Goal: Information Seeking & Learning: Find specific fact

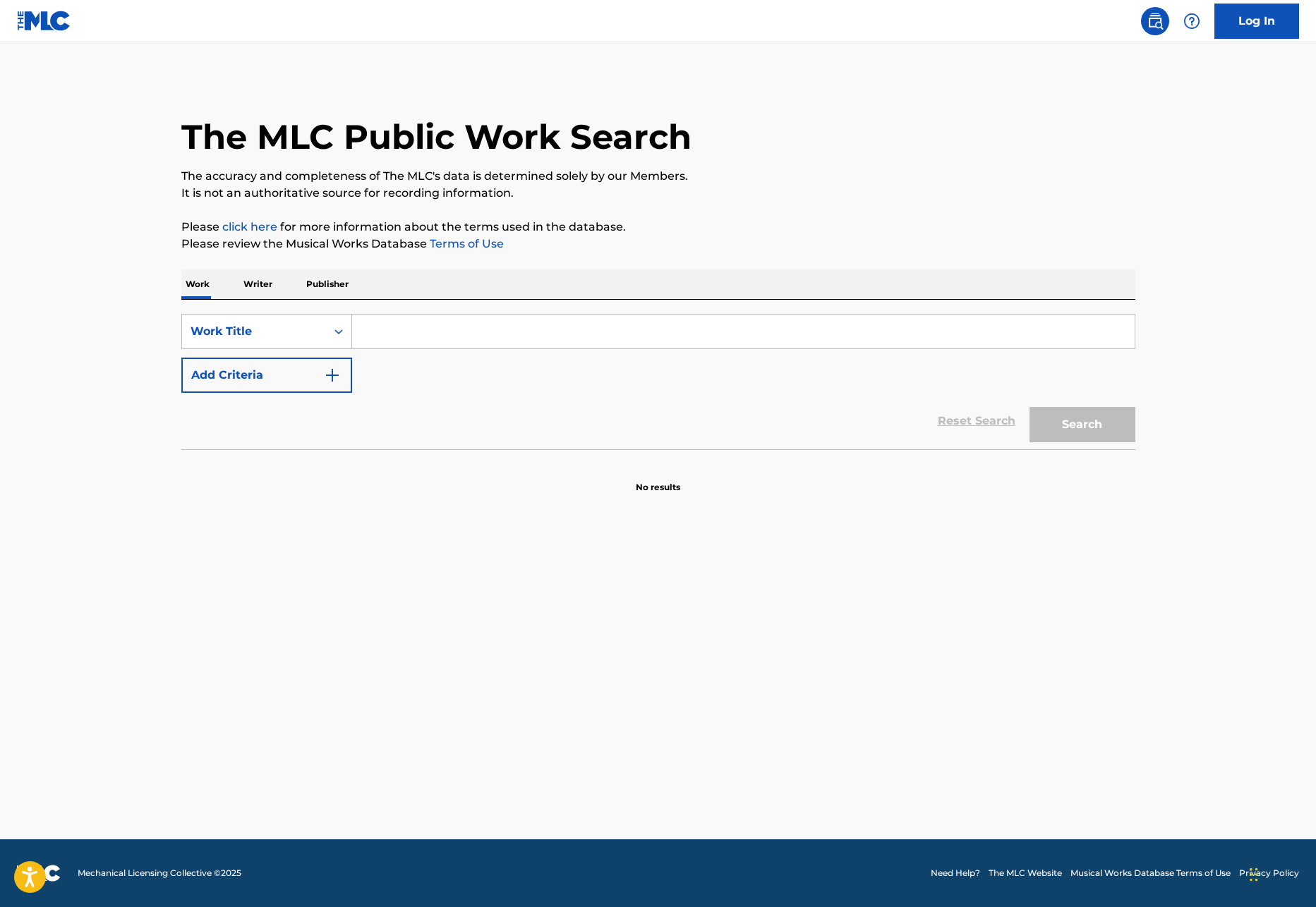
click at [484, 335] on input "Search Form" at bounding box center [743, 331] width 783 height 34
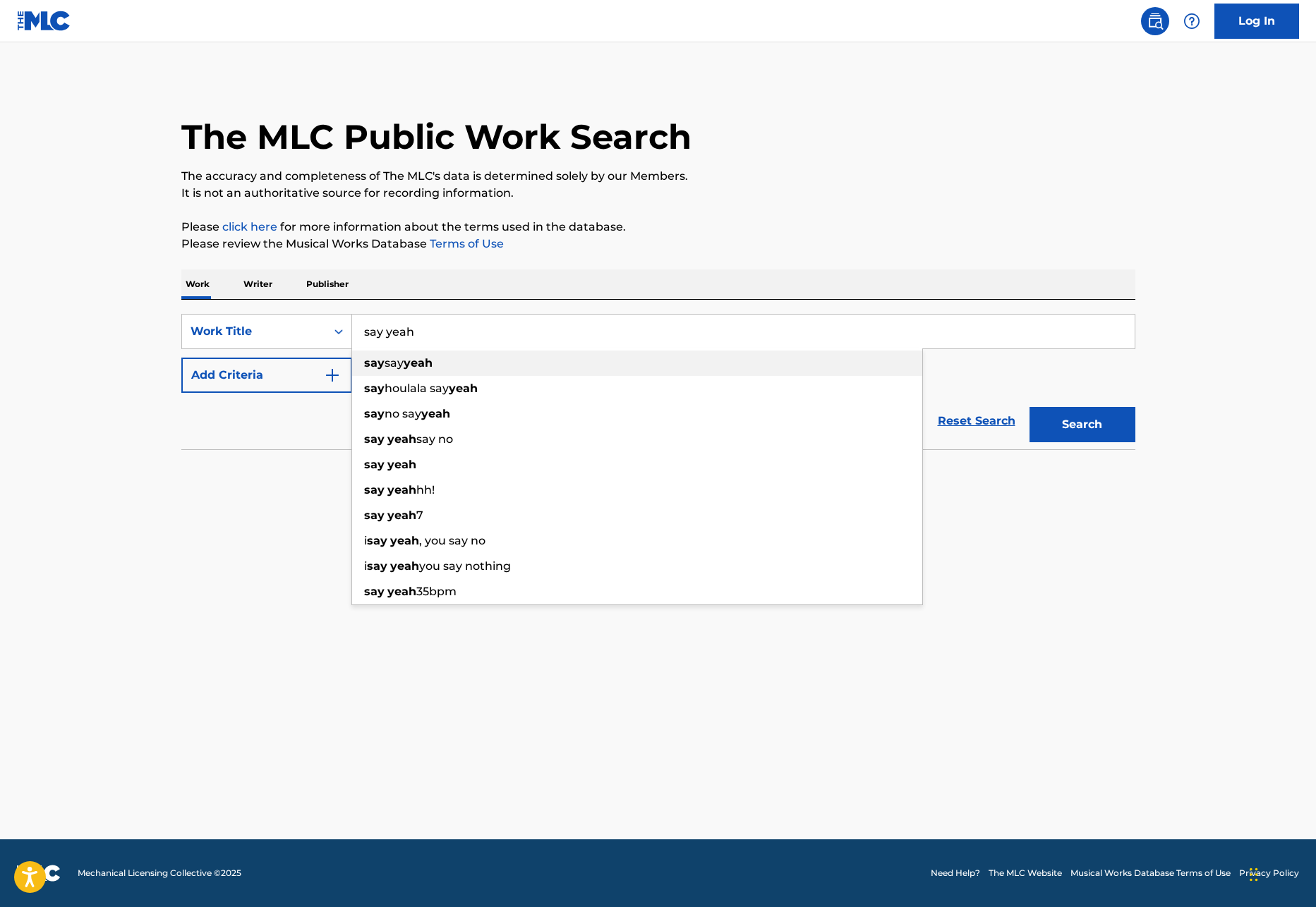
click at [476, 367] on div "say say yeah" at bounding box center [637, 363] width 570 height 26
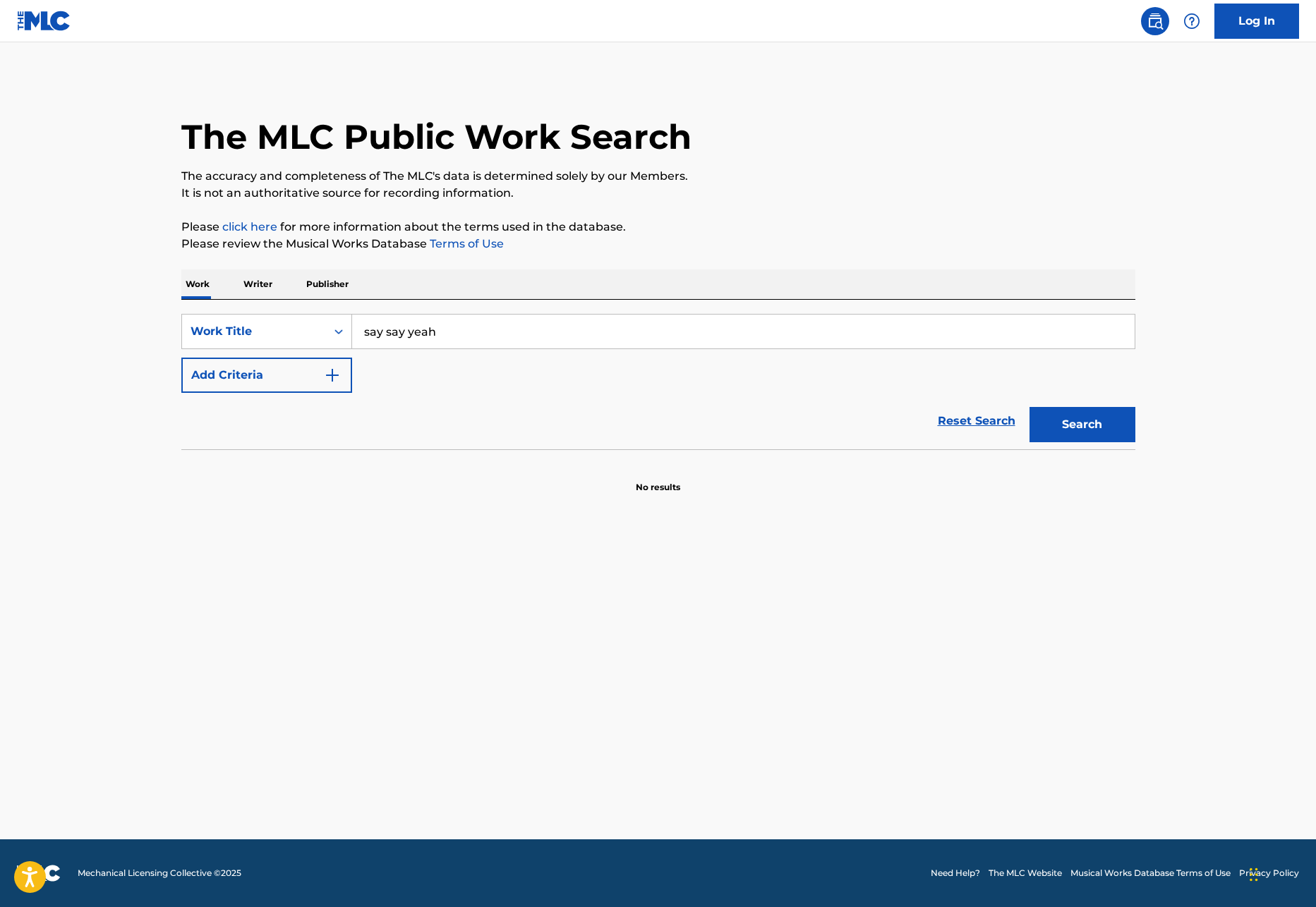
click at [1083, 415] on button "Search" at bounding box center [1082, 424] width 106 height 35
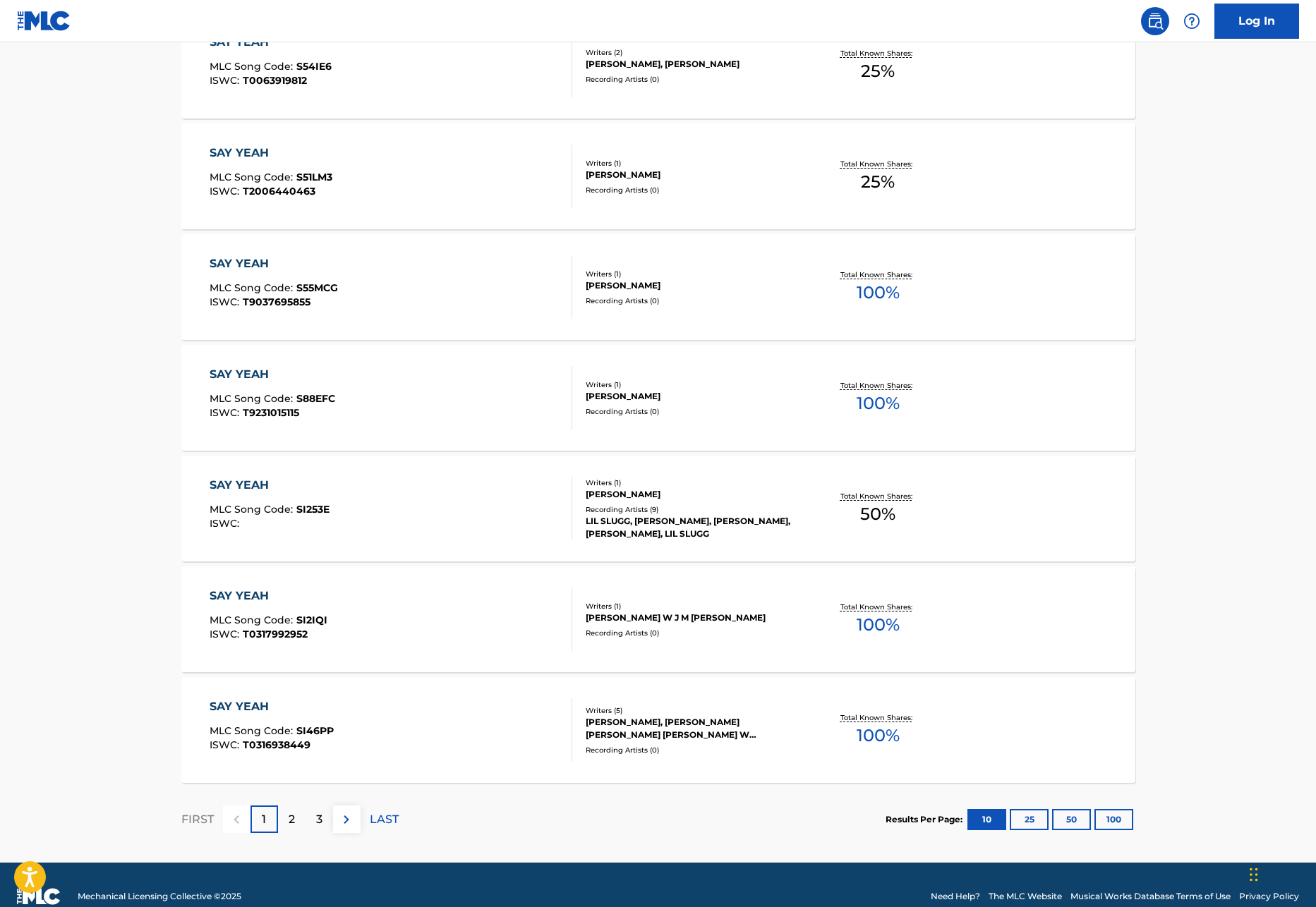
scroll to position [820, 0]
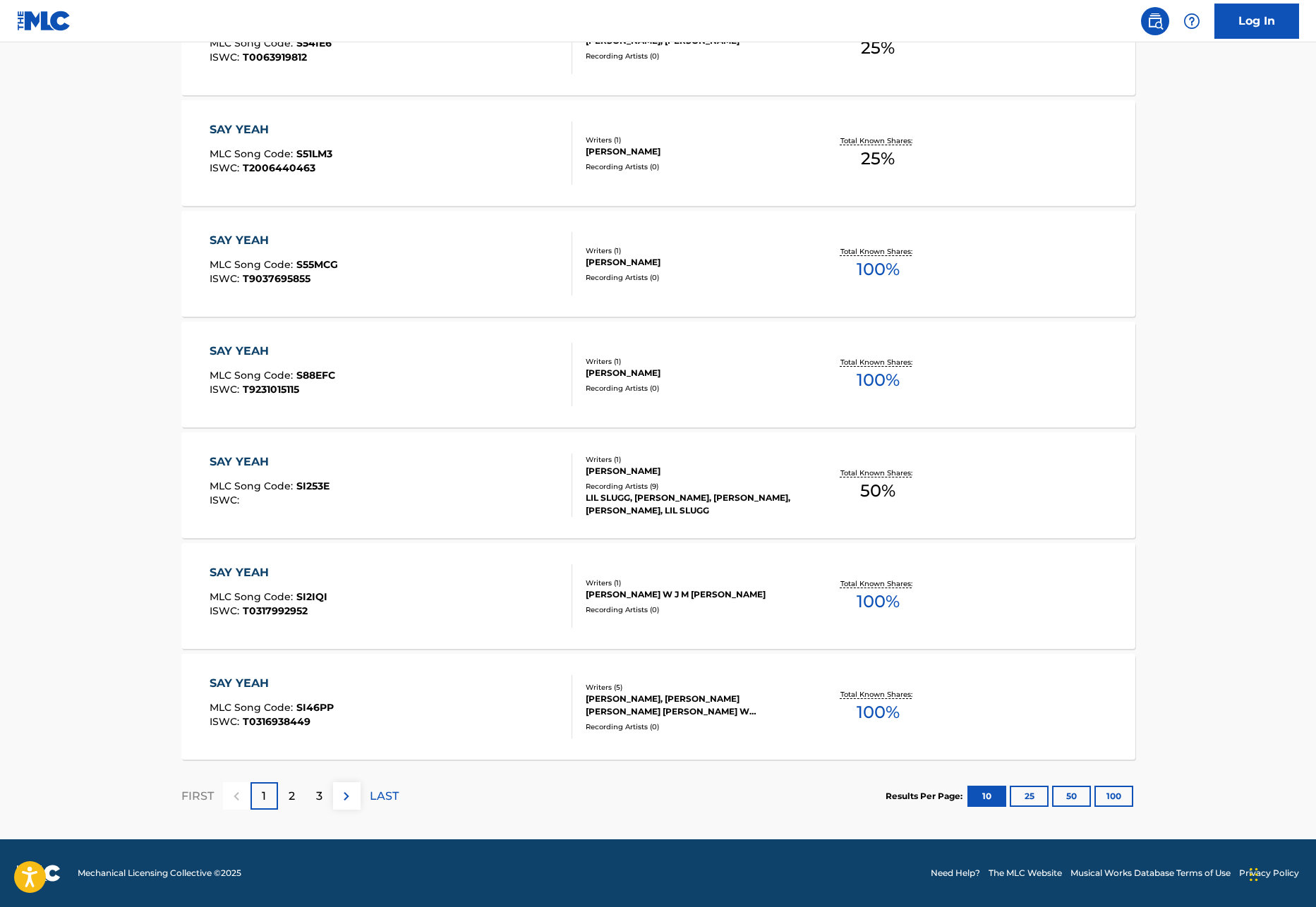
click at [300, 795] on div "2" at bounding box center [291, 796] width 28 height 28
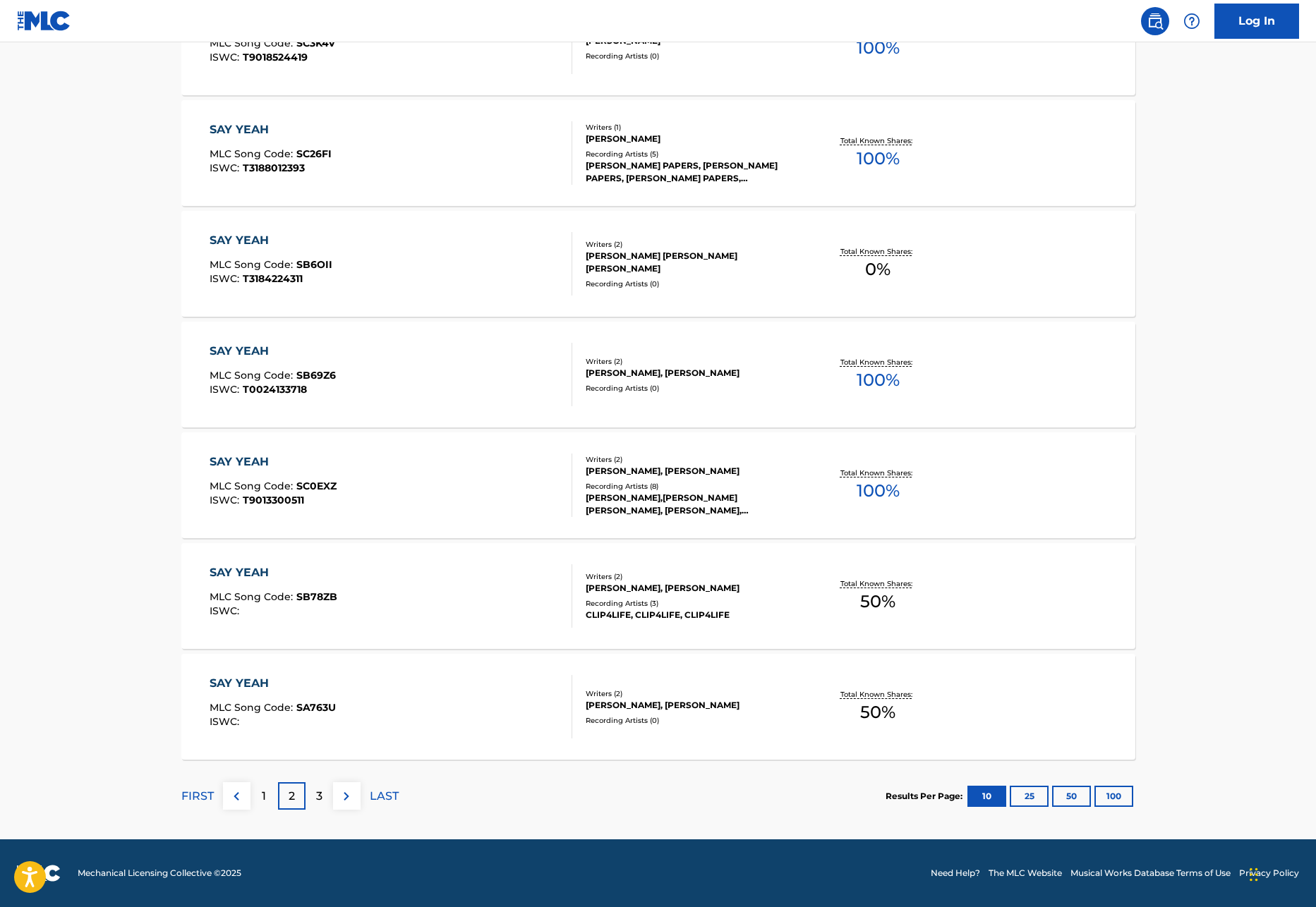
scroll to position [818, 0]
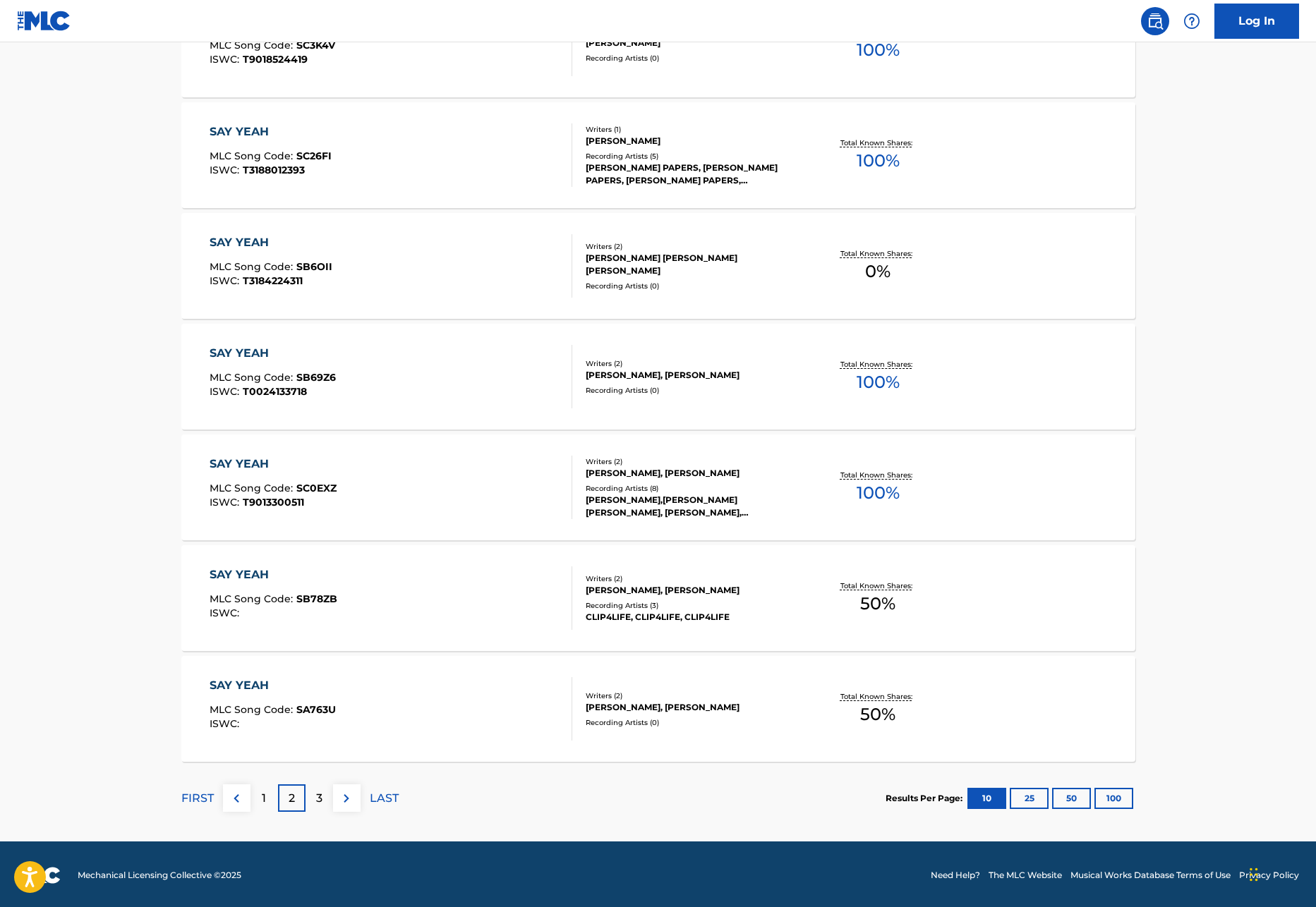
click at [312, 793] on div "3" at bounding box center [319, 798] width 28 height 28
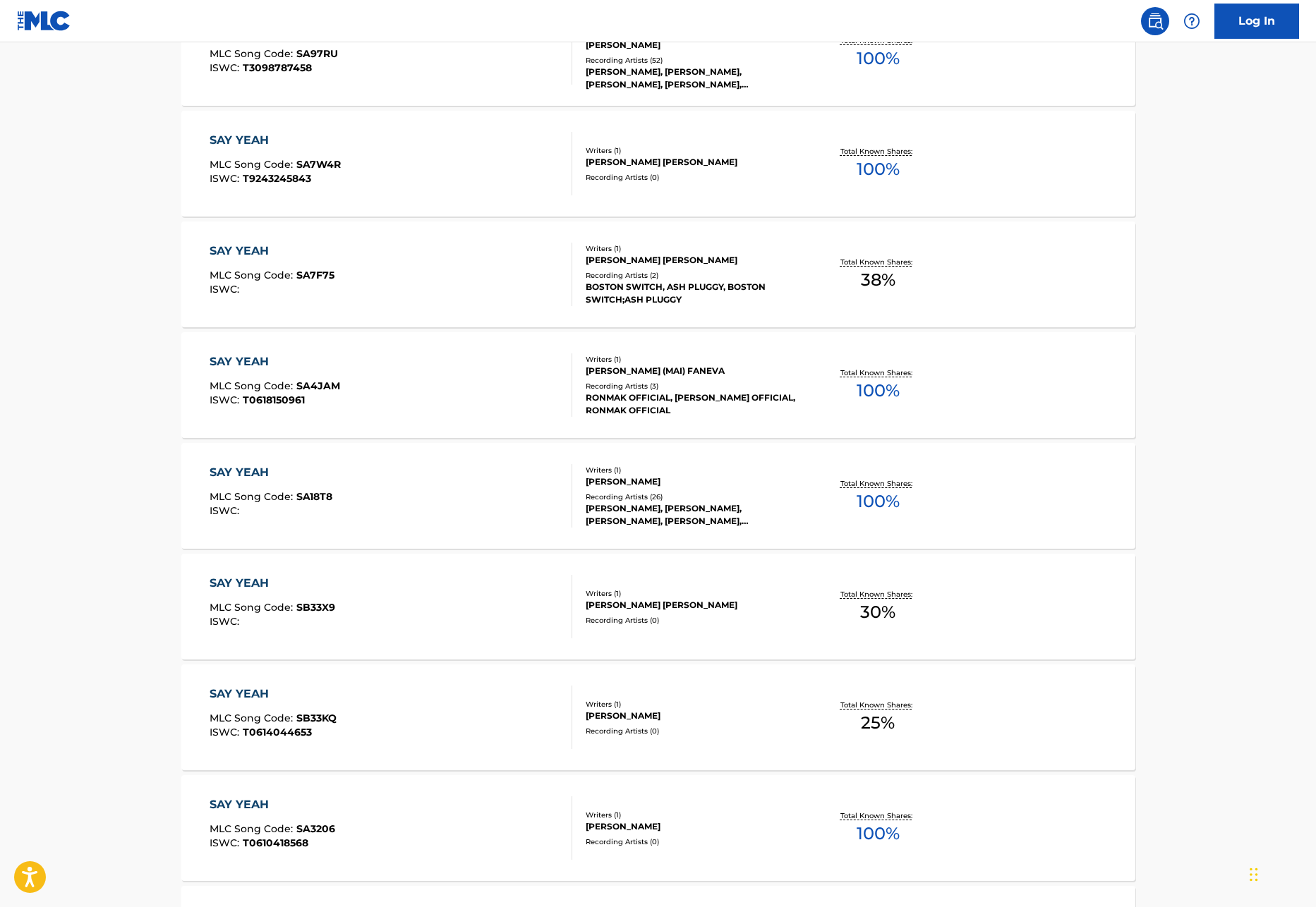
scroll to position [820, 0]
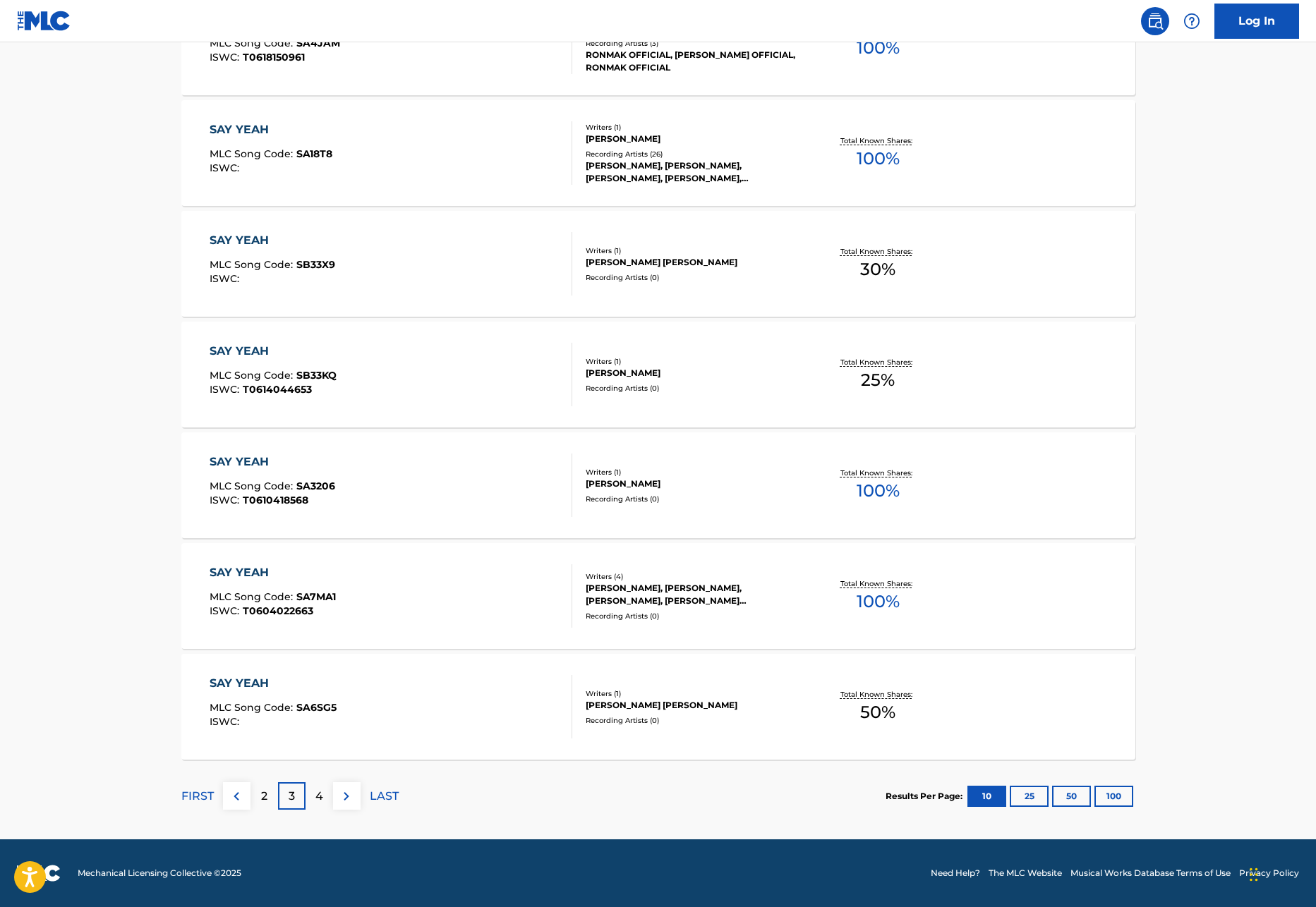
click at [312, 797] on div "4" at bounding box center [319, 796] width 28 height 28
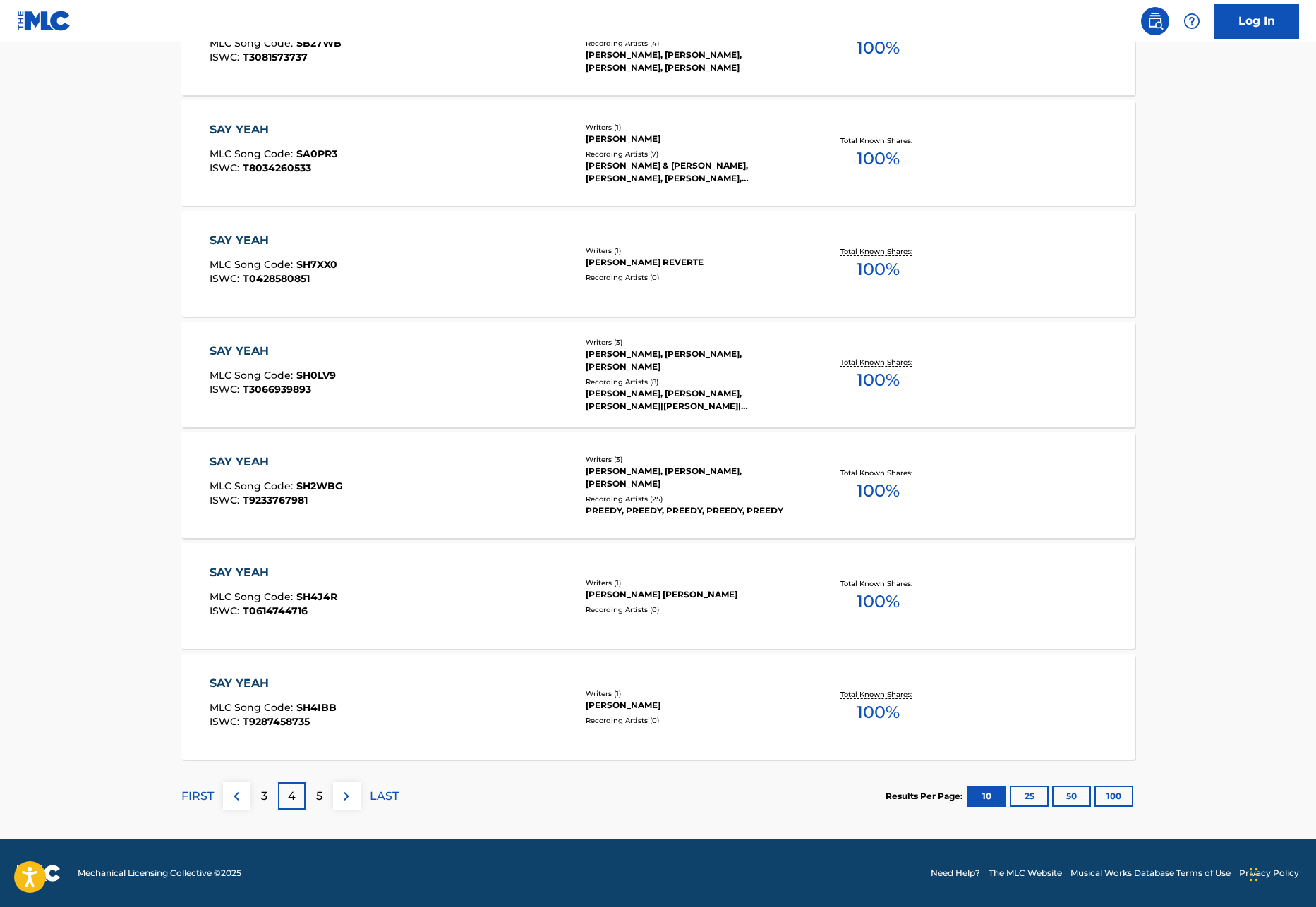
click at [323, 792] on div "5" at bounding box center [319, 796] width 28 height 28
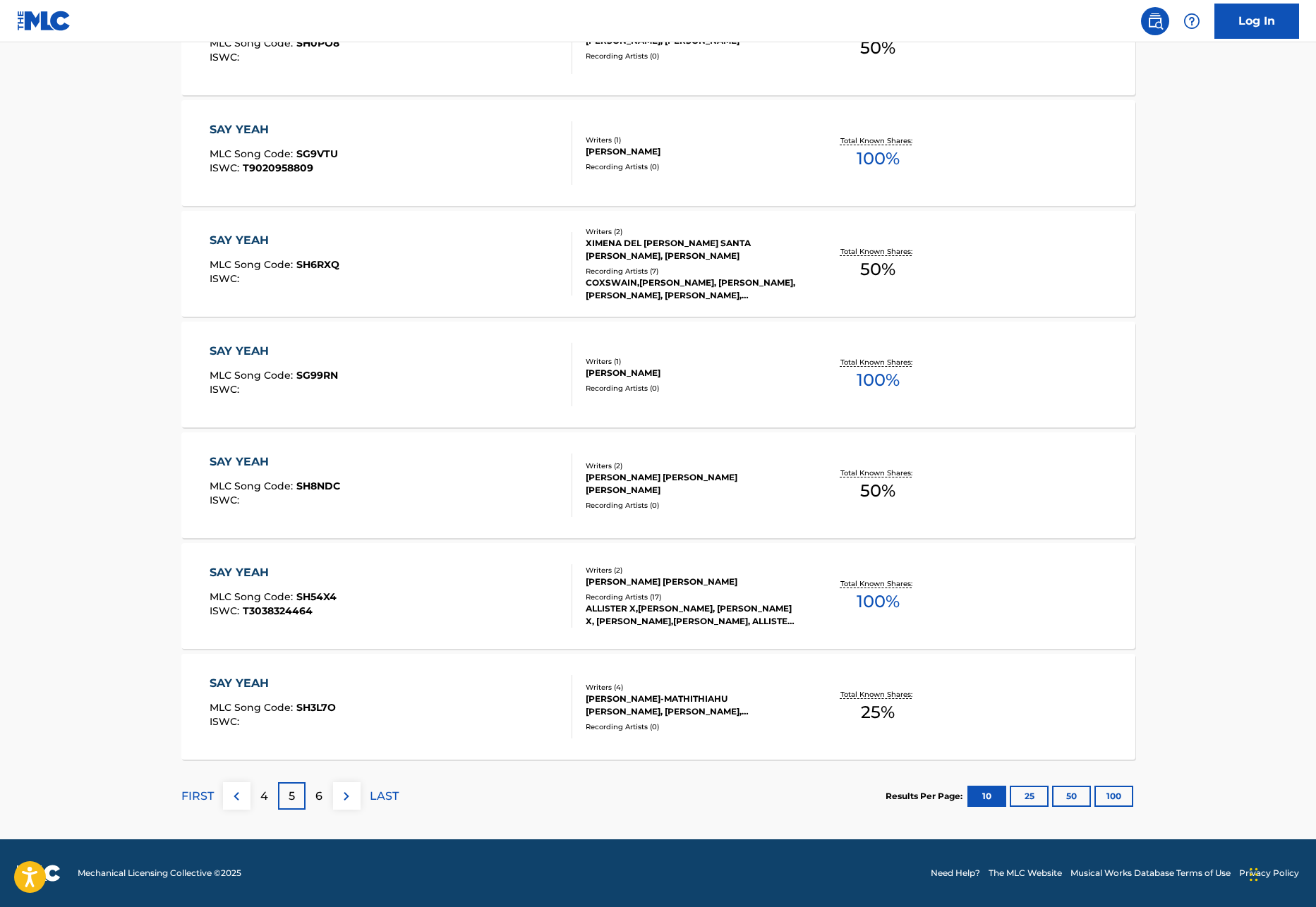
click at [326, 799] on div "6" at bounding box center [319, 796] width 28 height 28
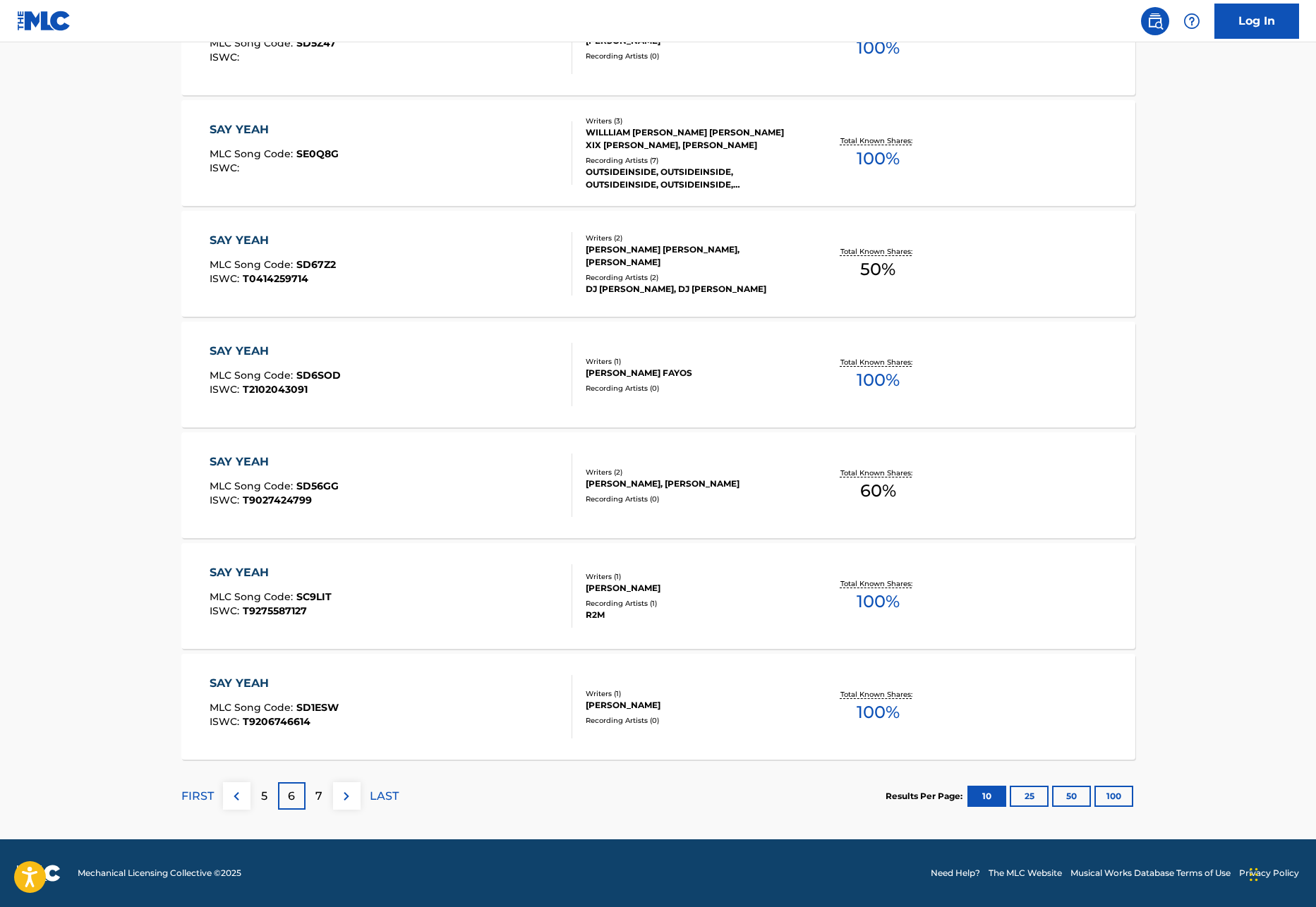
click at [324, 802] on div "7" at bounding box center [319, 796] width 28 height 28
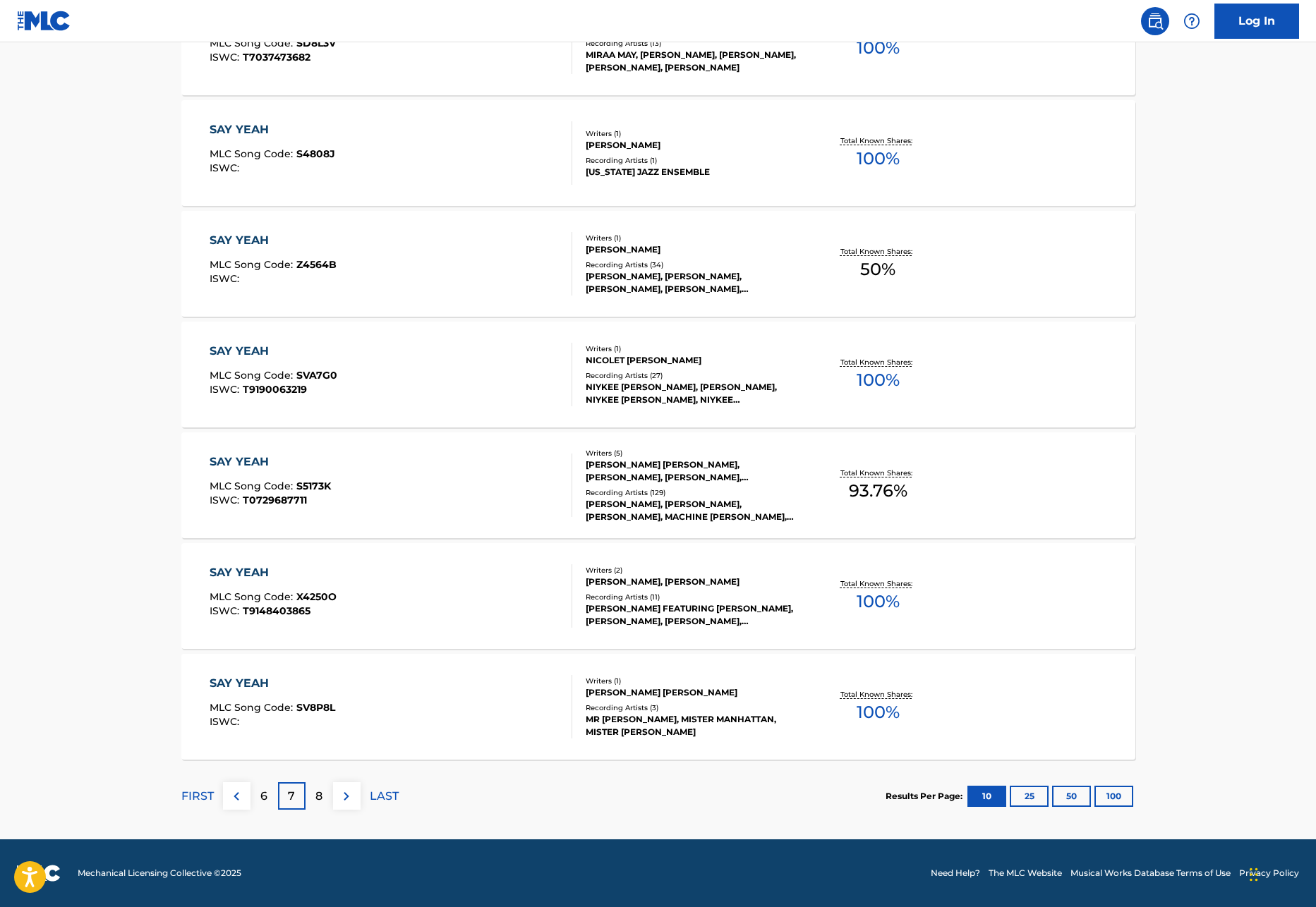
click at [326, 799] on div "8" at bounding box center [319, 796] width 28 height 28
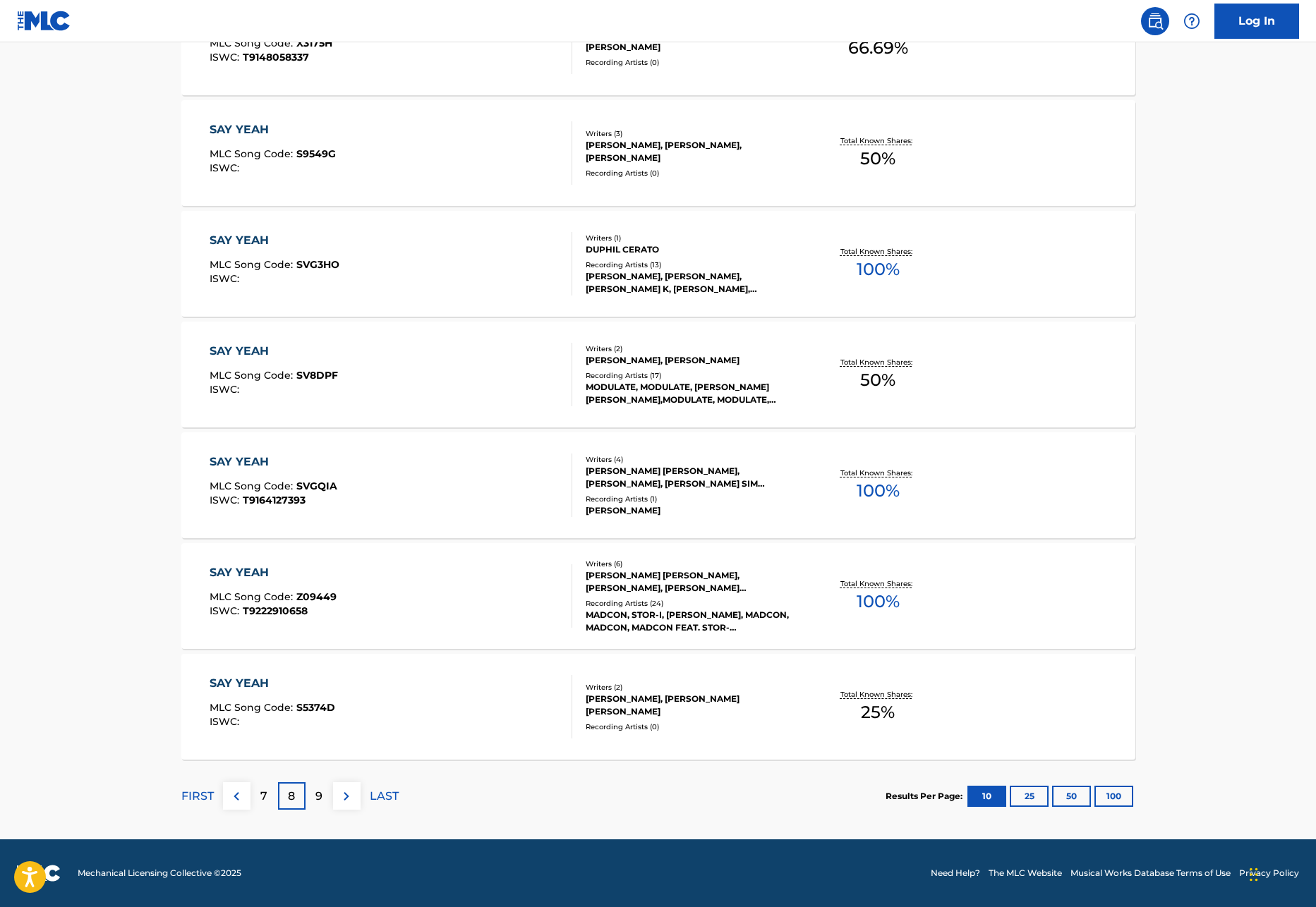
click at [313, 802] on div "9" at bounding box center [319, 796] width 28 height 28
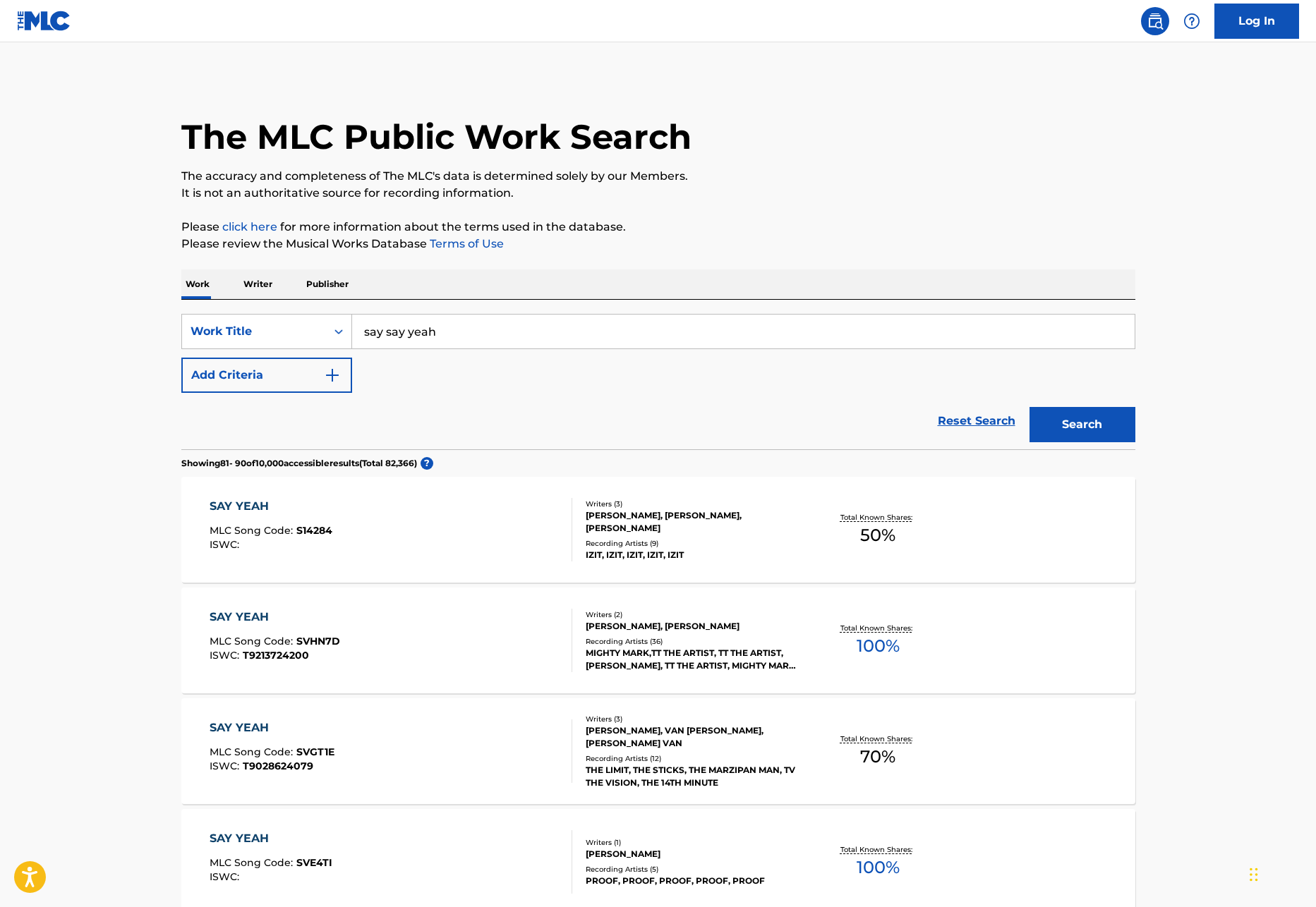
click at [395, 332] on input "say say yeah" at bounding box center [743, 331] width 783 height 34
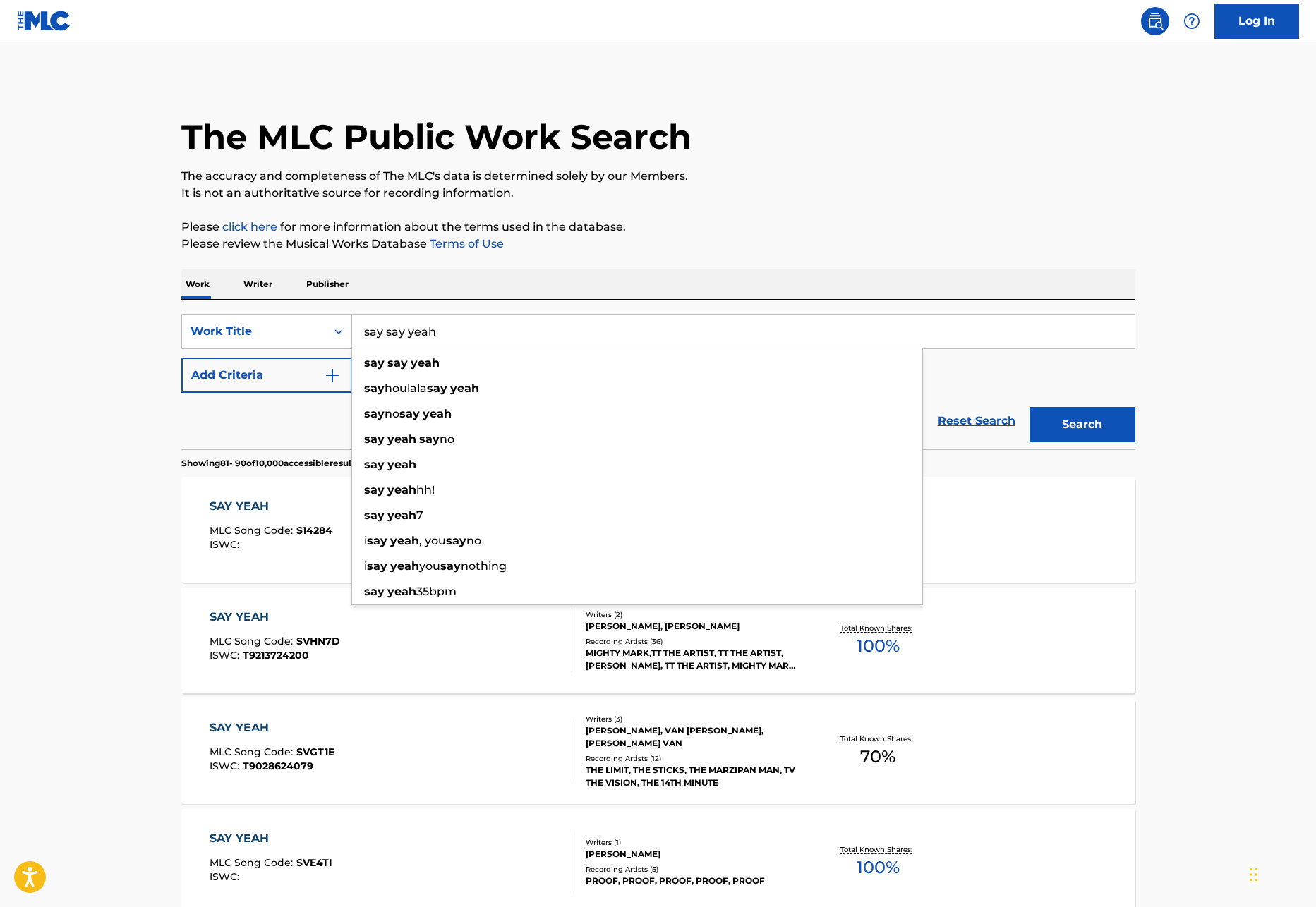
click at [395, 332] on input "say say yeah" at bounding box center [743, 331] width 783 height 34
type input "say yeah yeah"
click at [1029, 407] on button "Search" at bounding box center [1082, 424] width 106 height 35
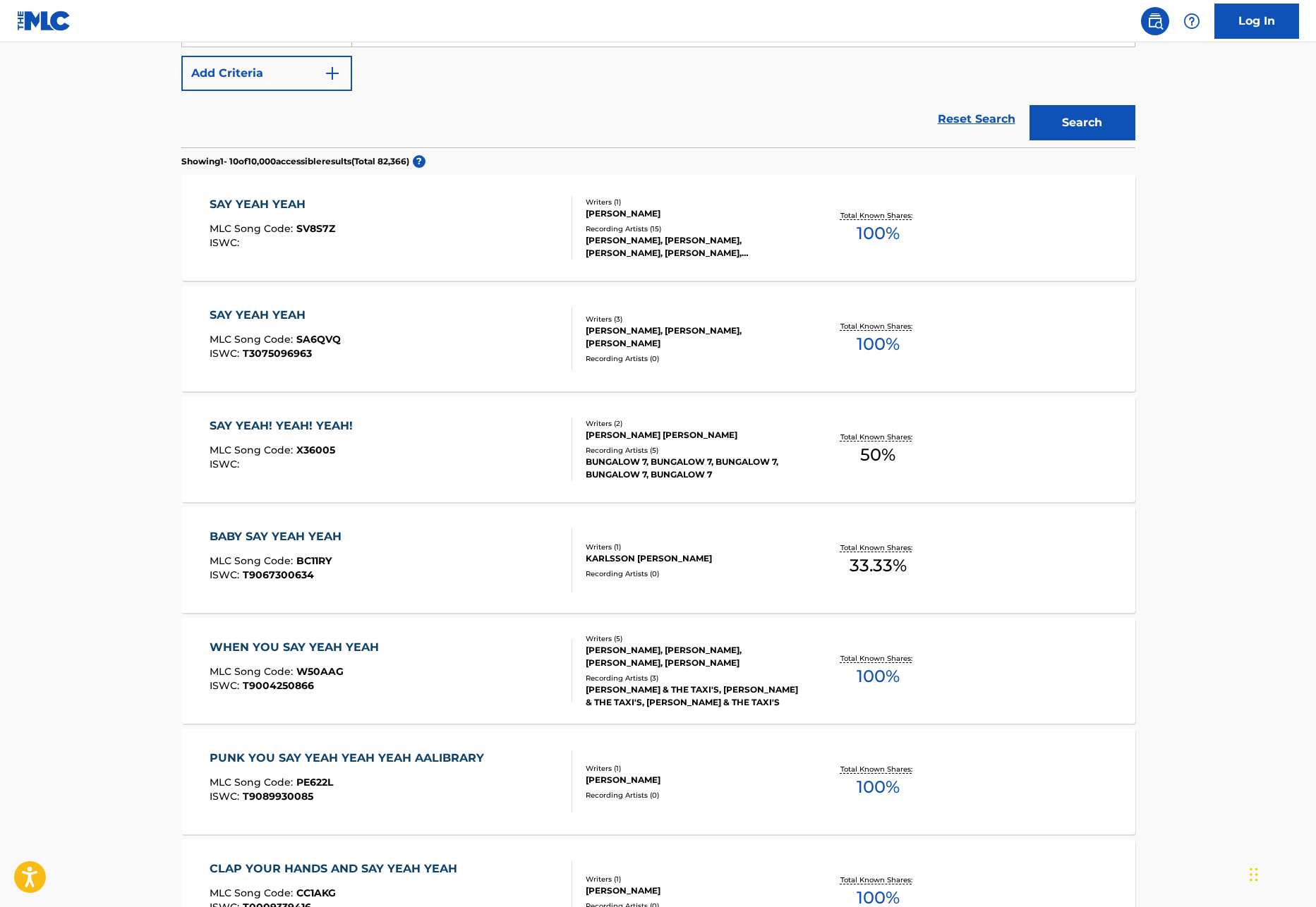
scroll to position [260, 0]
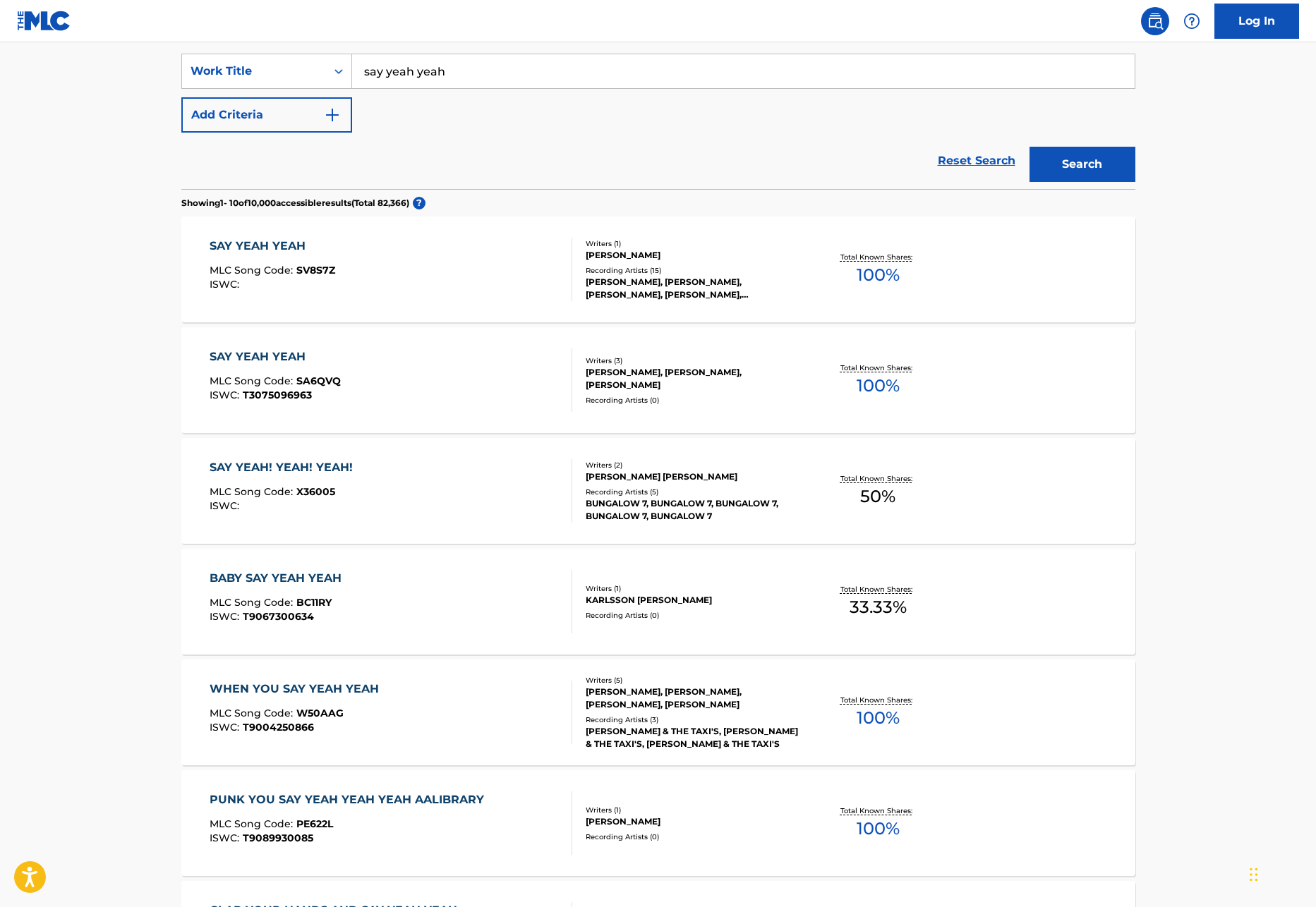
click at [292, 253] on div "SAY YEAH YEAH" at bounding box center [272, 246] width 126 height 17
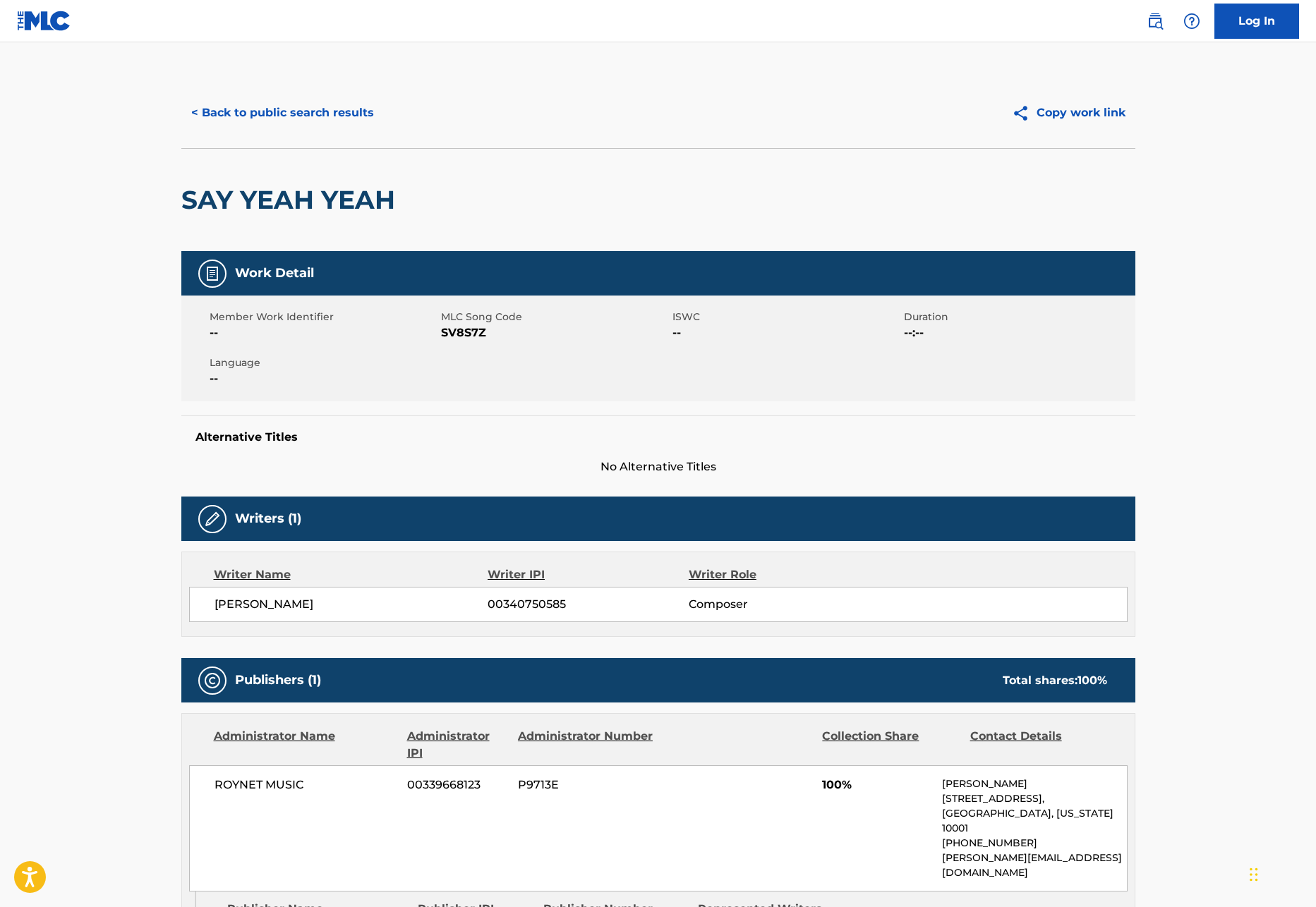
scroll to position [260, 0]
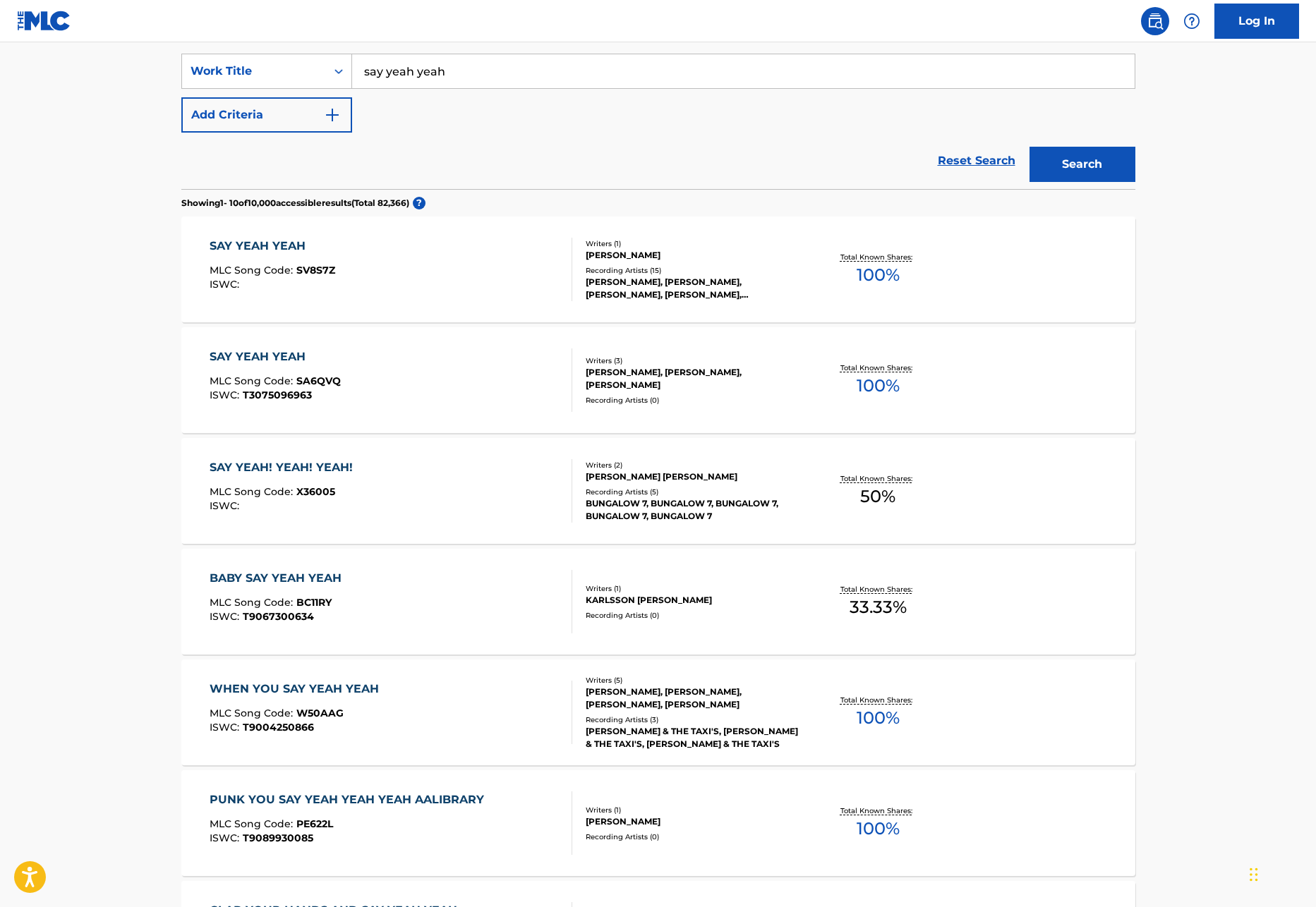
click at [288, 350] on div "SAY YEAH YEAH" at bounding box center [275, 356] width 131 height 17
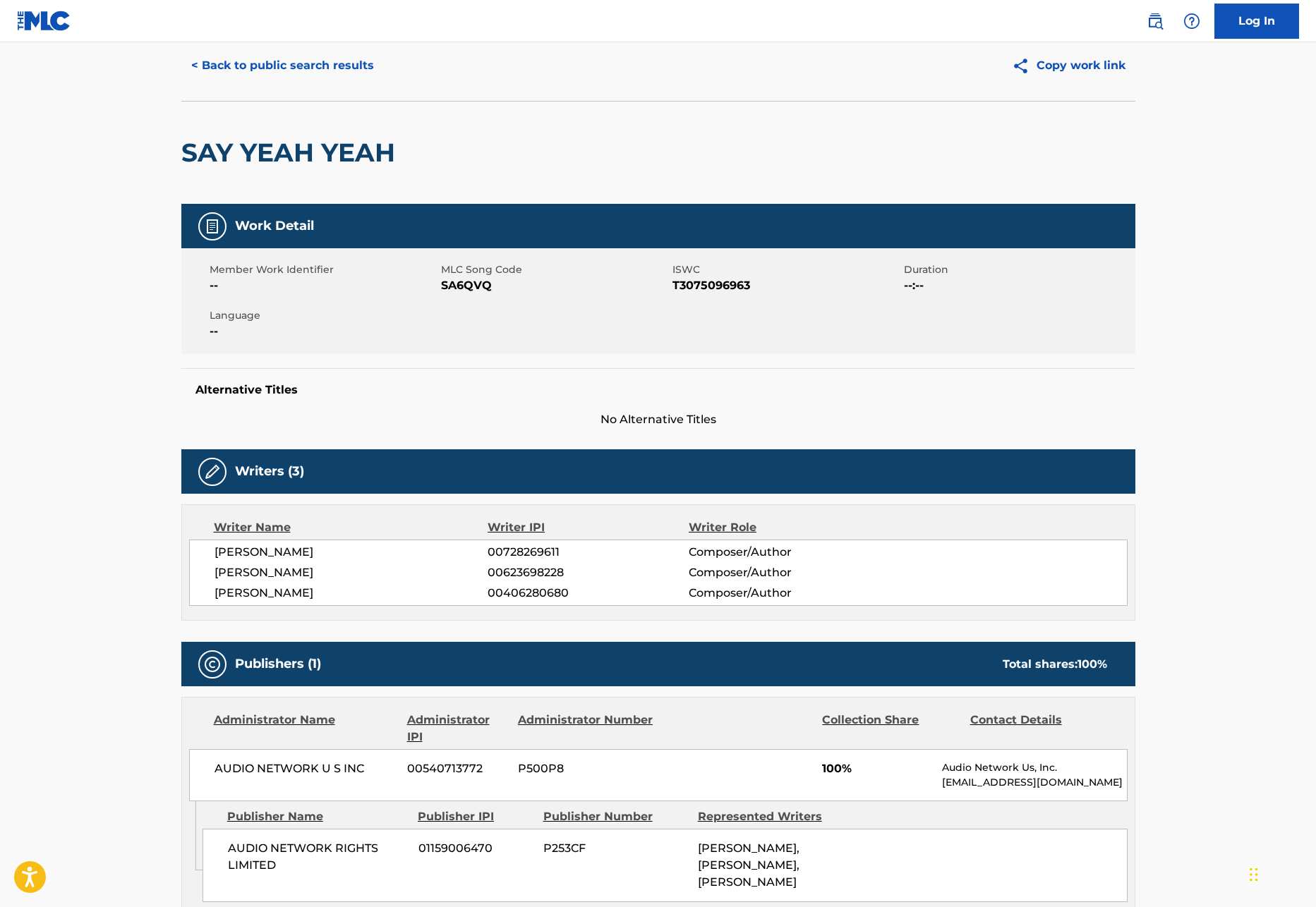
scroll to position [48, 0]
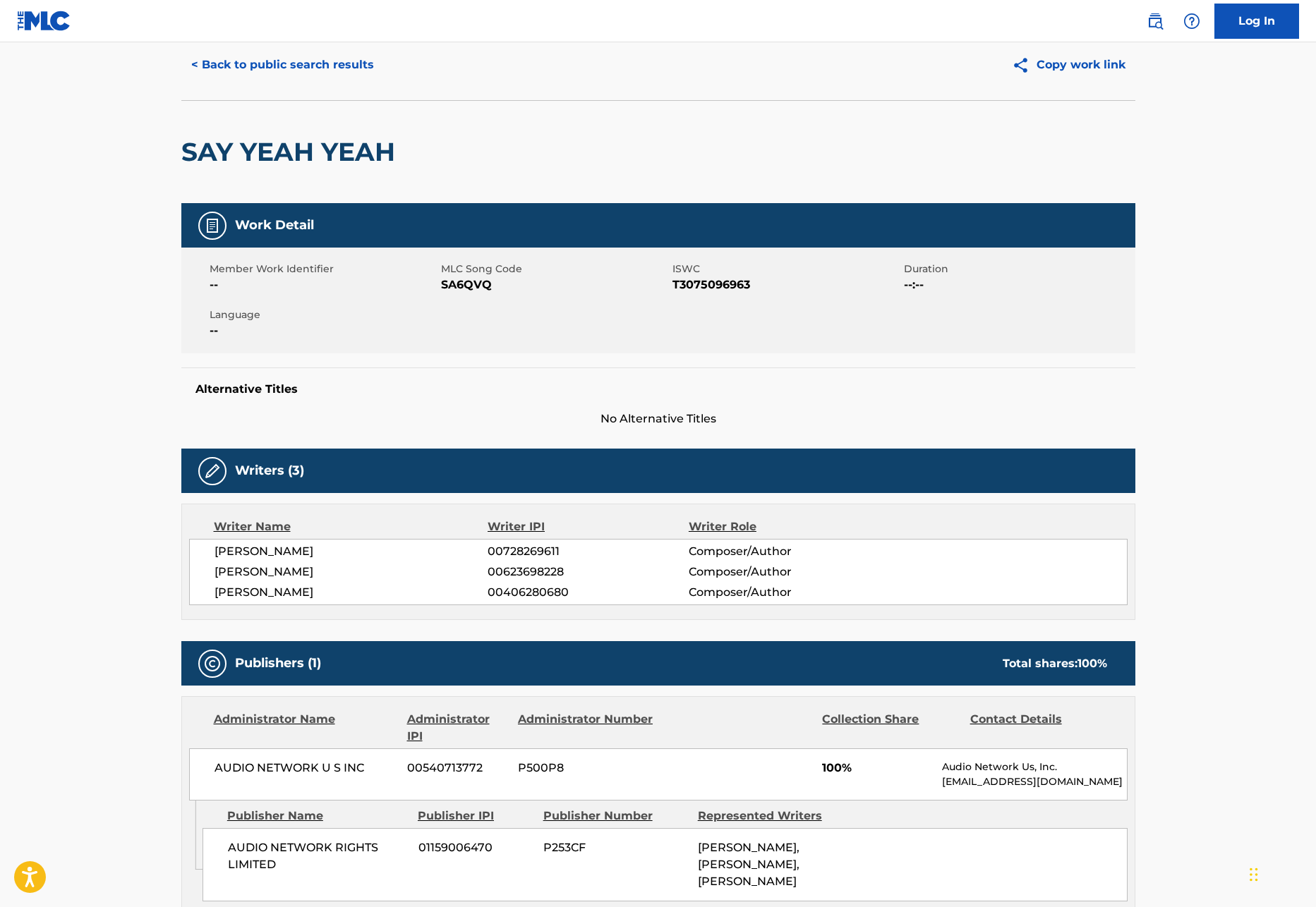
scroll to position [260, 0]
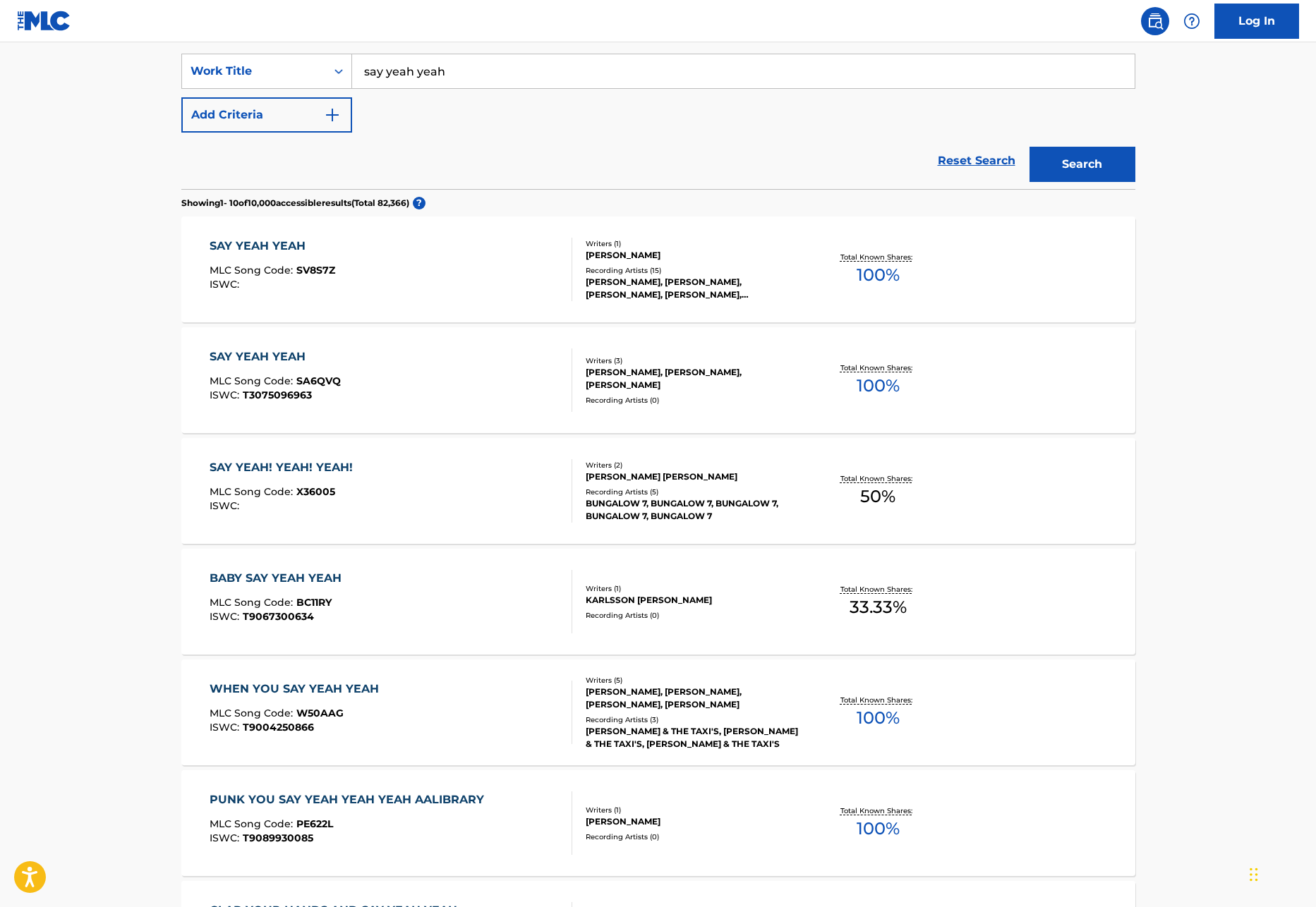
click at [499, 71] on input "say yeah yeah" at bounding box center [743, 71] width 783 height 34
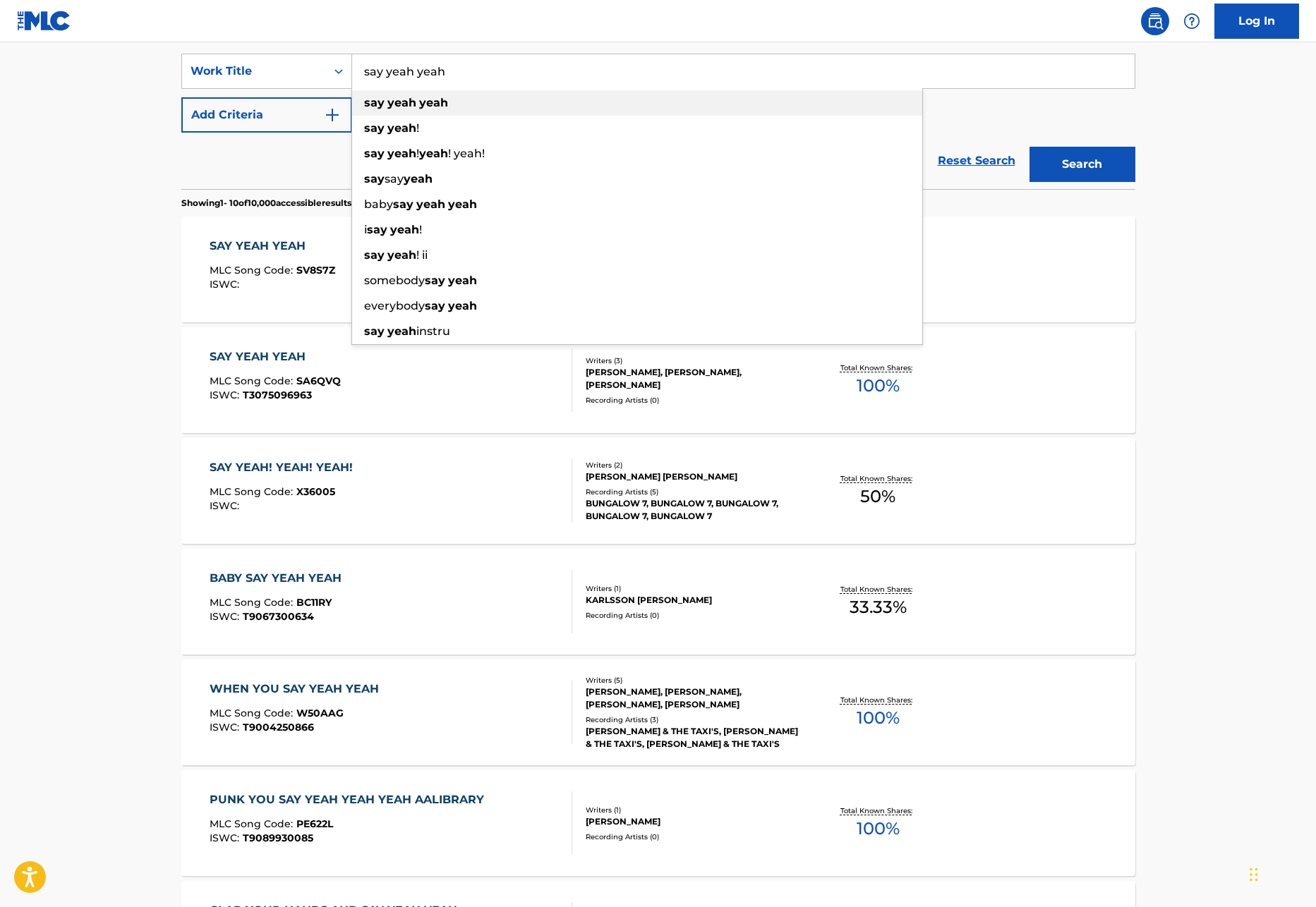
click at [479, 99] on div "say yeah yeah" at bounding box center [637, 103] width 570 height 26
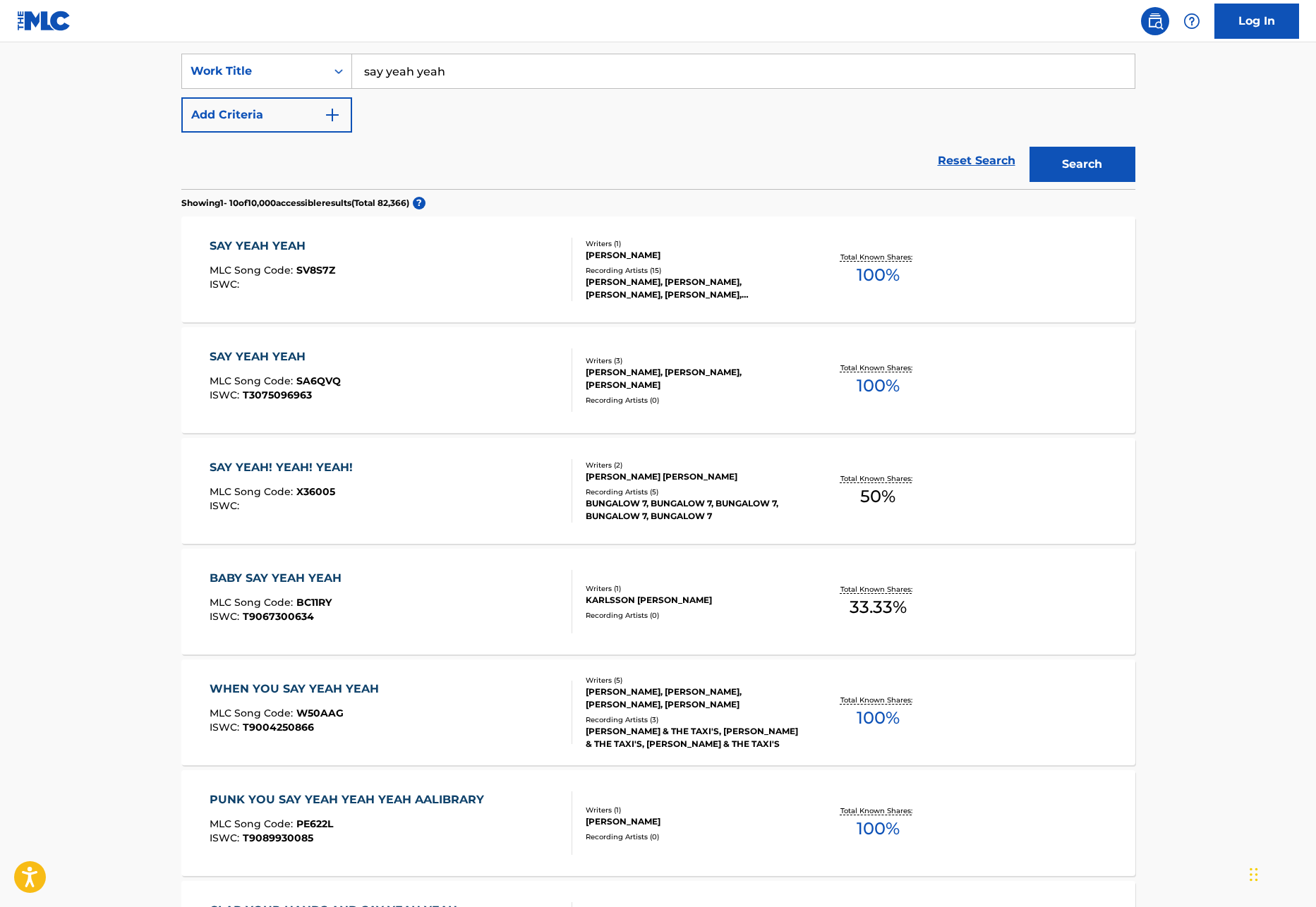
scroll to position [259, 0]
click at [1067, 171] on button "Search" at bounding box center [1082, 165] width 106 height 35
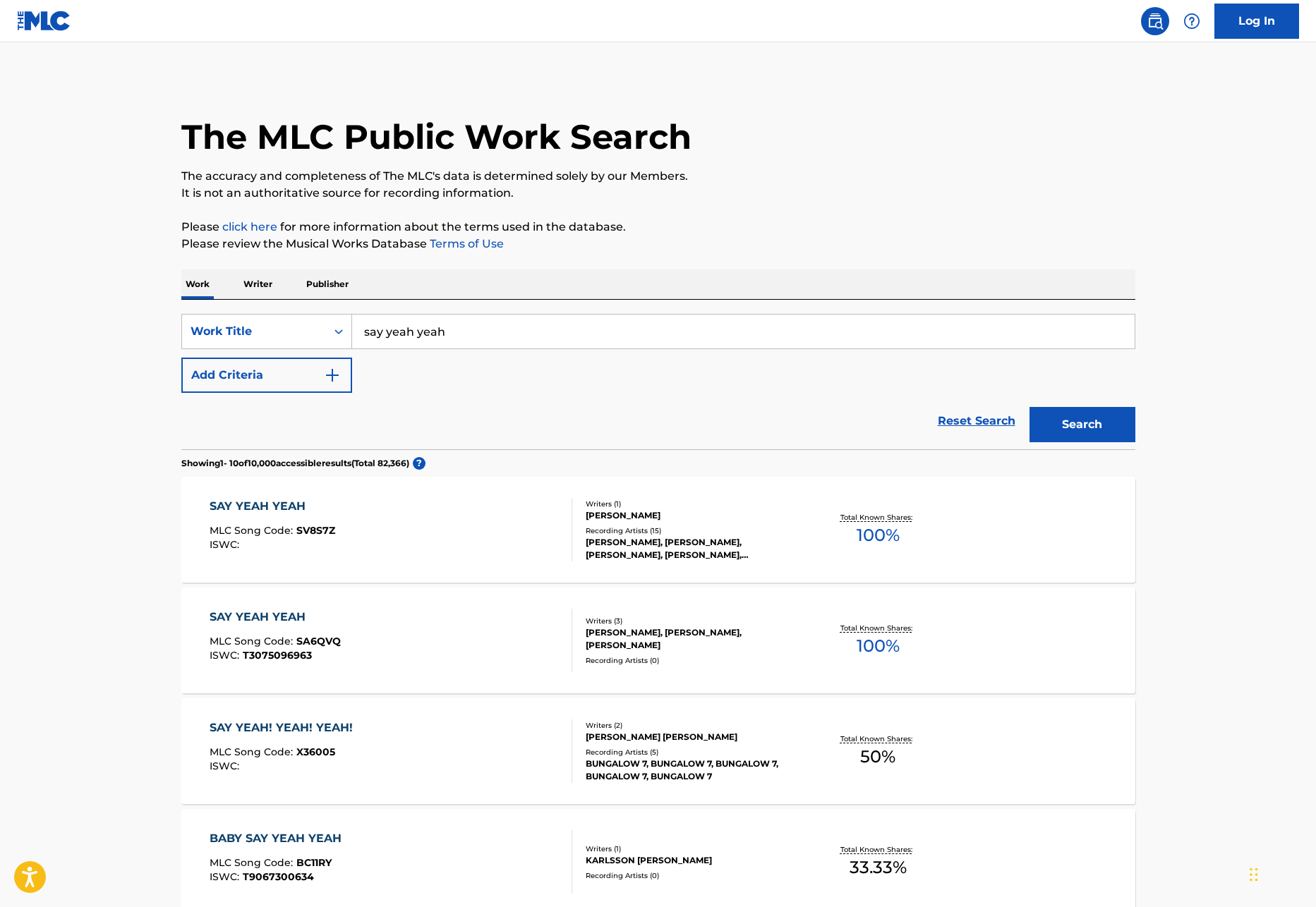
click at [336, 369] on img "Search Form" at bounding box center [332, 375] width 17 height 17
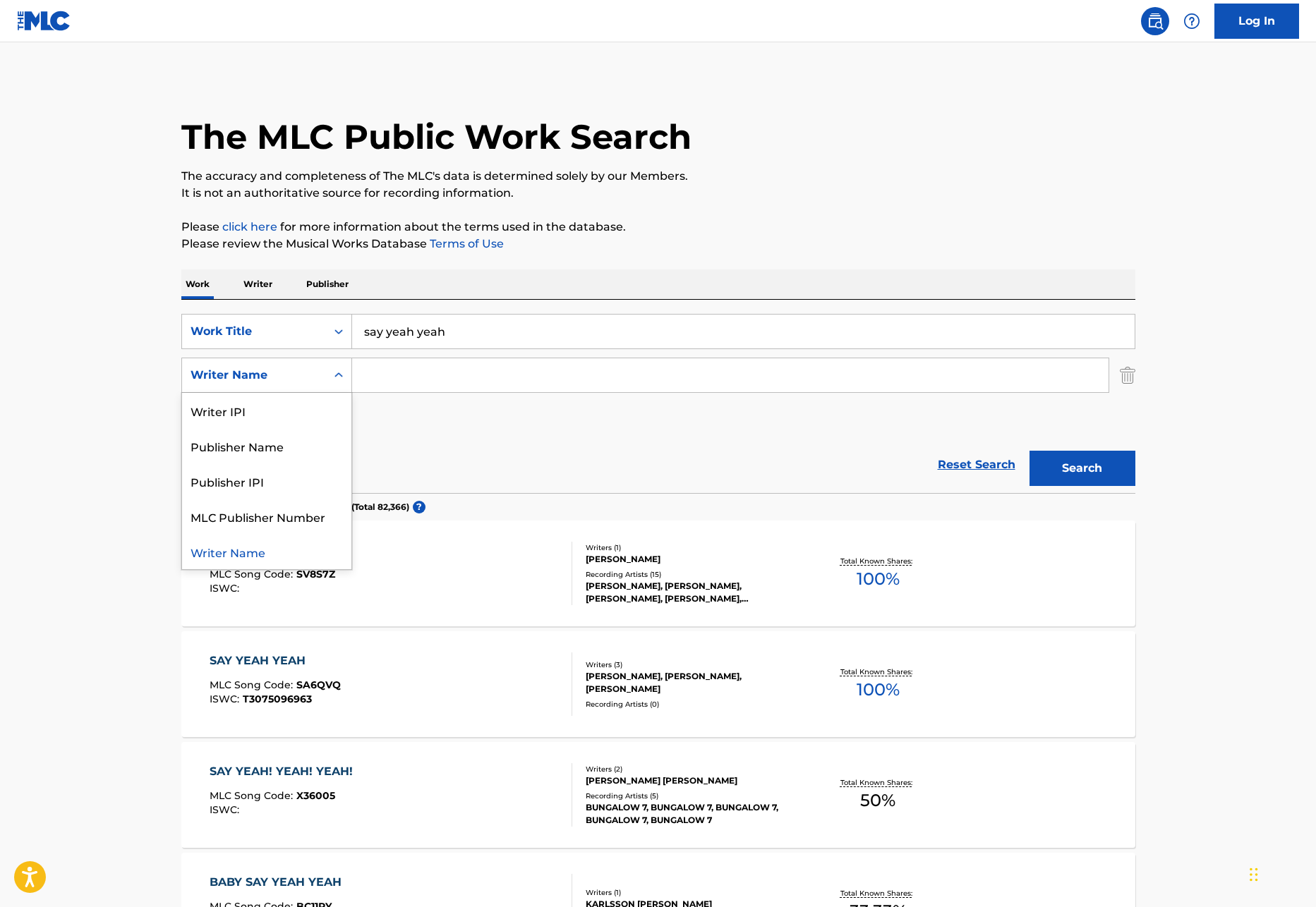
click at [340, 379] on icon "Search Form" at bounding box center [339, 375] width 14 height 14
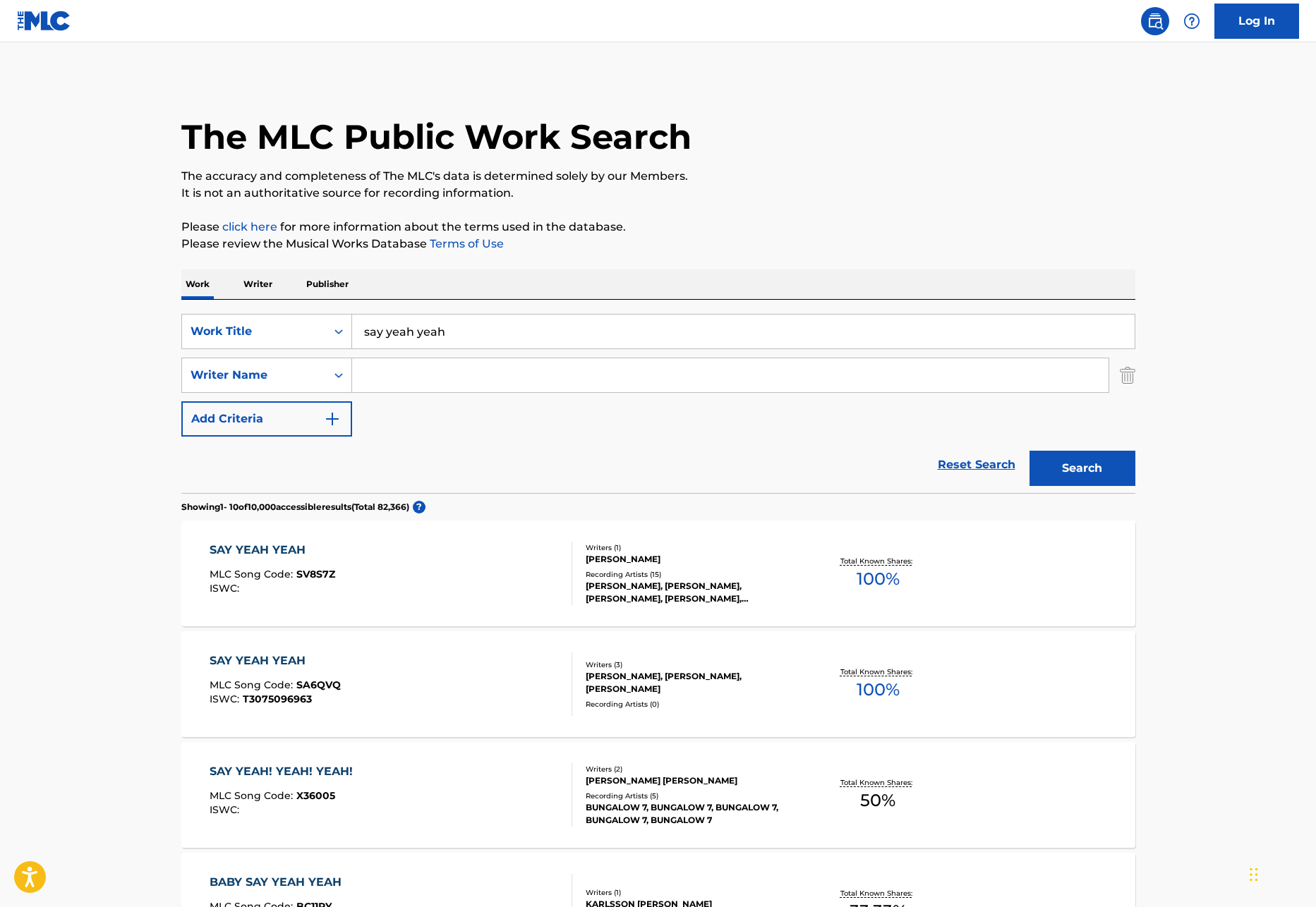
click at [575, 322] on input "say yeah yeah" at bounding box center [743, 331] width 783 height 34
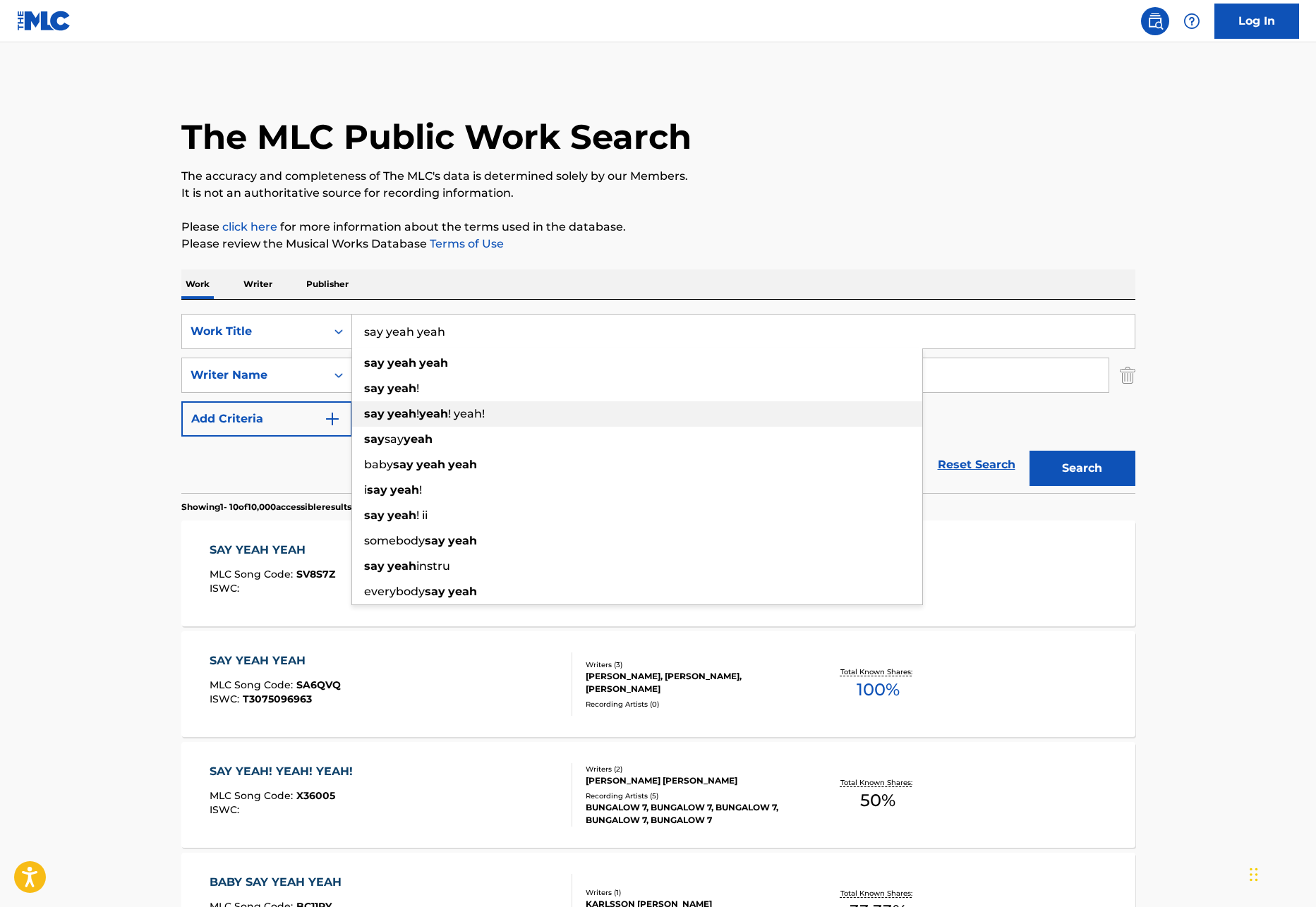
click at [455, 414] on span "! yeah!" at bounding box center [466, 414] width 37 height 14
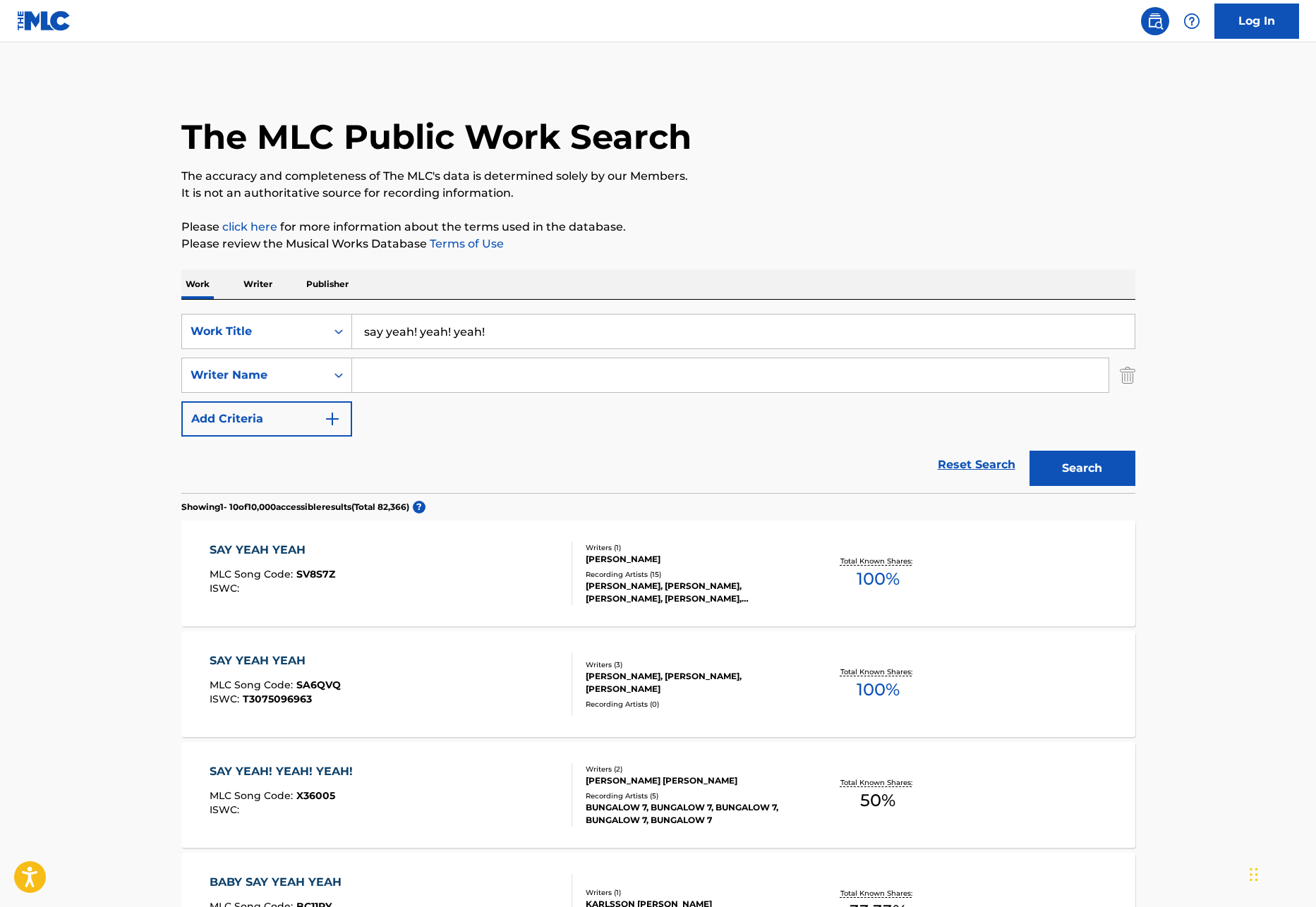
click at [1075, 458] on button "Search" at bounding box center [1082, 468] width 106 height 35
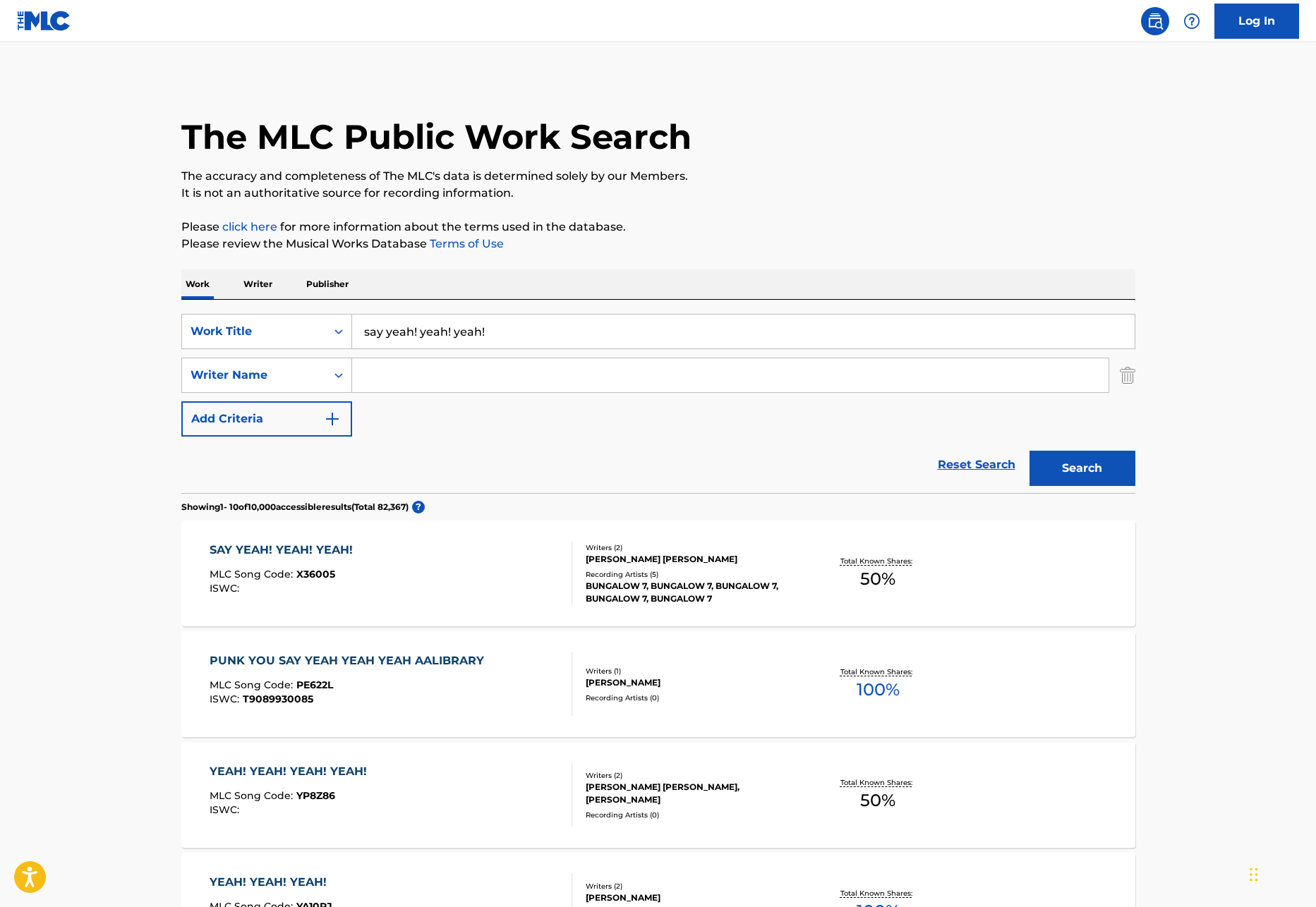
drag, startPoint x: 509, startPoint y: 335, endPoint x: 353, endPoint y: 323, distance: 156.5
click at [353, 323] on input "say yeah! yeah! yeah!" at bounding box center [743, 331] width 783 height 34
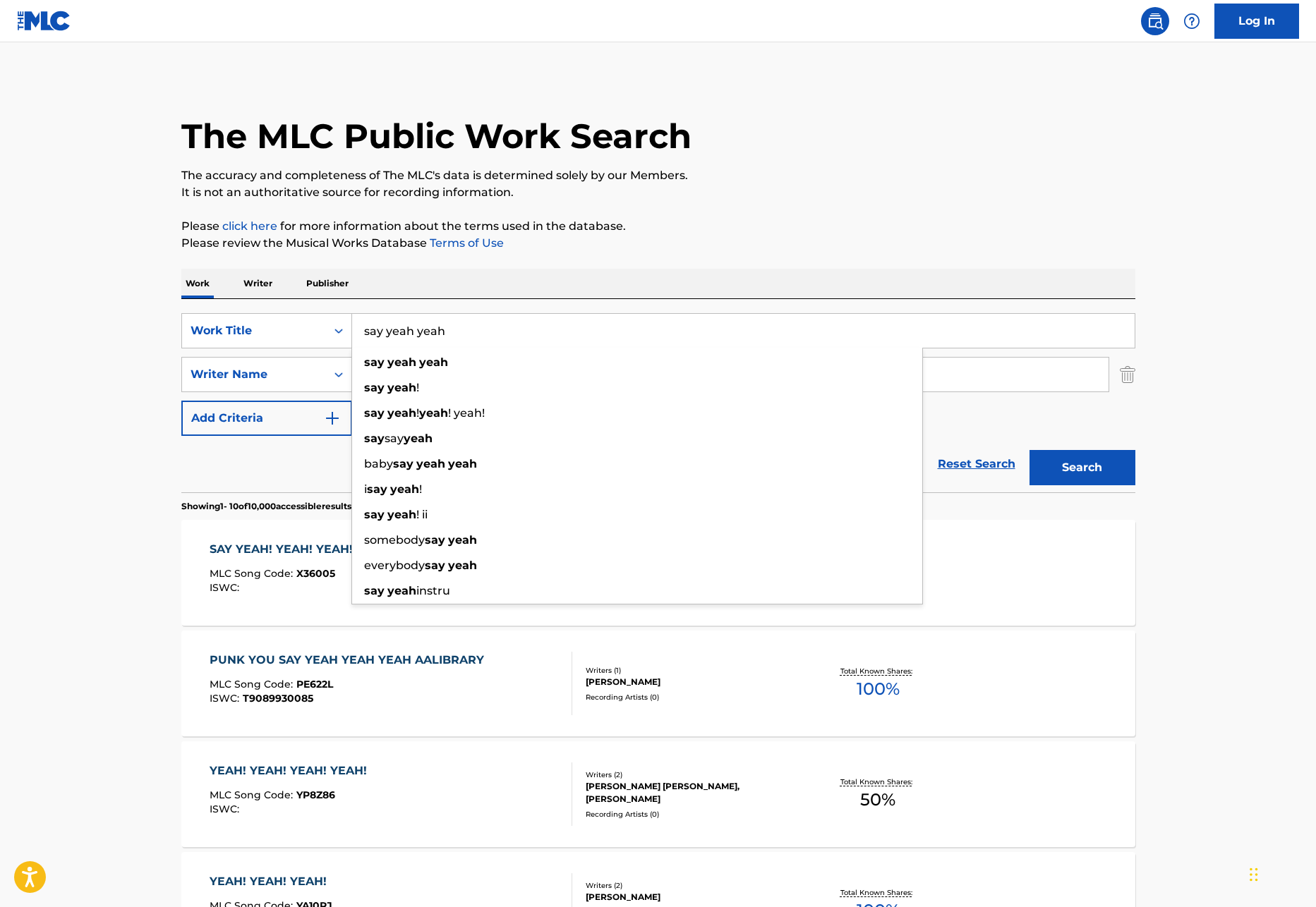
scroll to position [2, 0]
click at [391, 333] on input "say yeah yeah" at bounding box center [743, 329] width 783 height 34
click at [497, 335] on input "say yeah yeah" at bounding box center [743, 330] width 783 height 34
click at [418, 335] on input "say yeah yeah" at bounding box center [743, 330] width 783 height 34
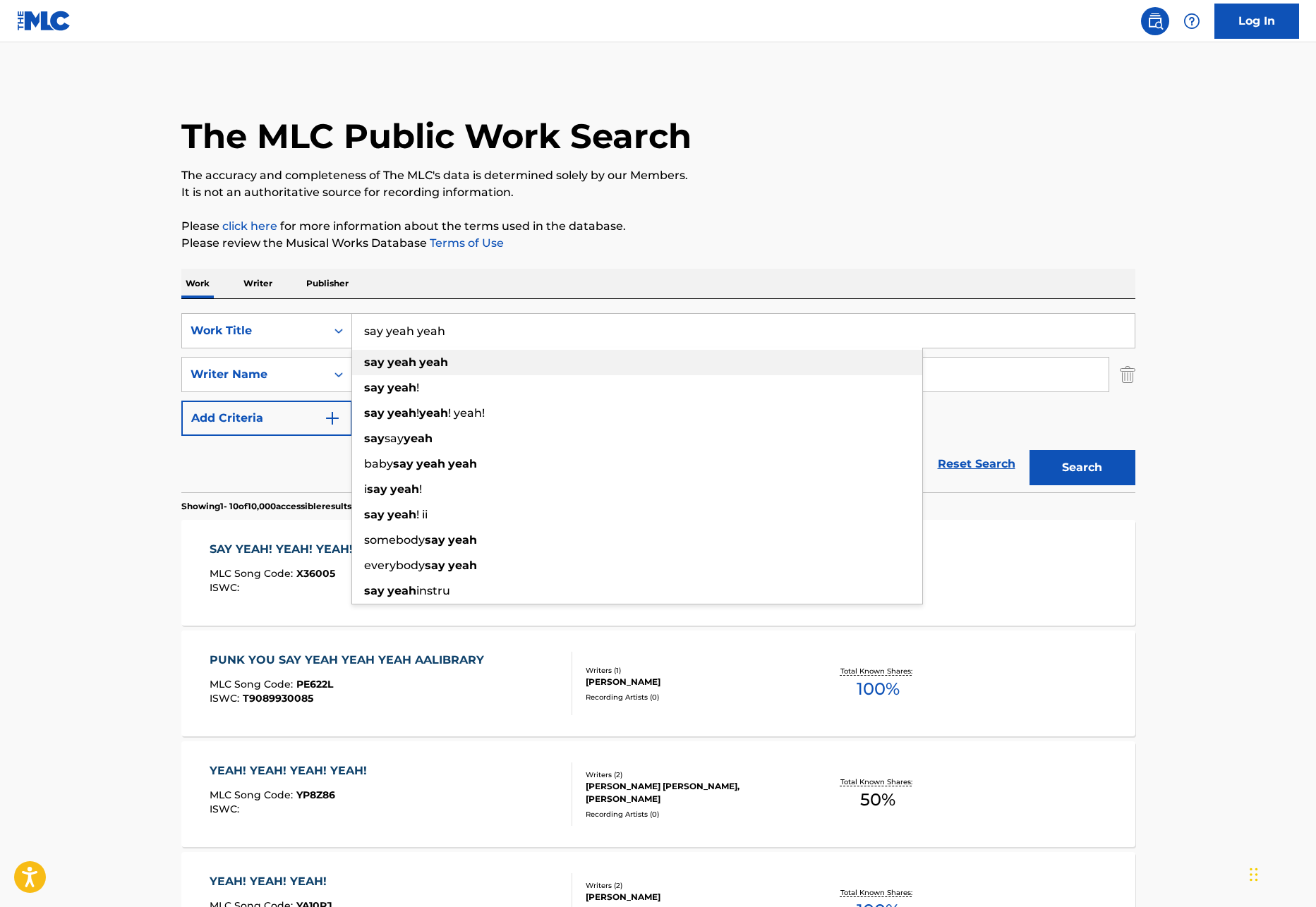
click at [491, 355] on div "say yeah yeah" at bounding box center [637, 362] width 570 height 26
type input "say yeah yeah"
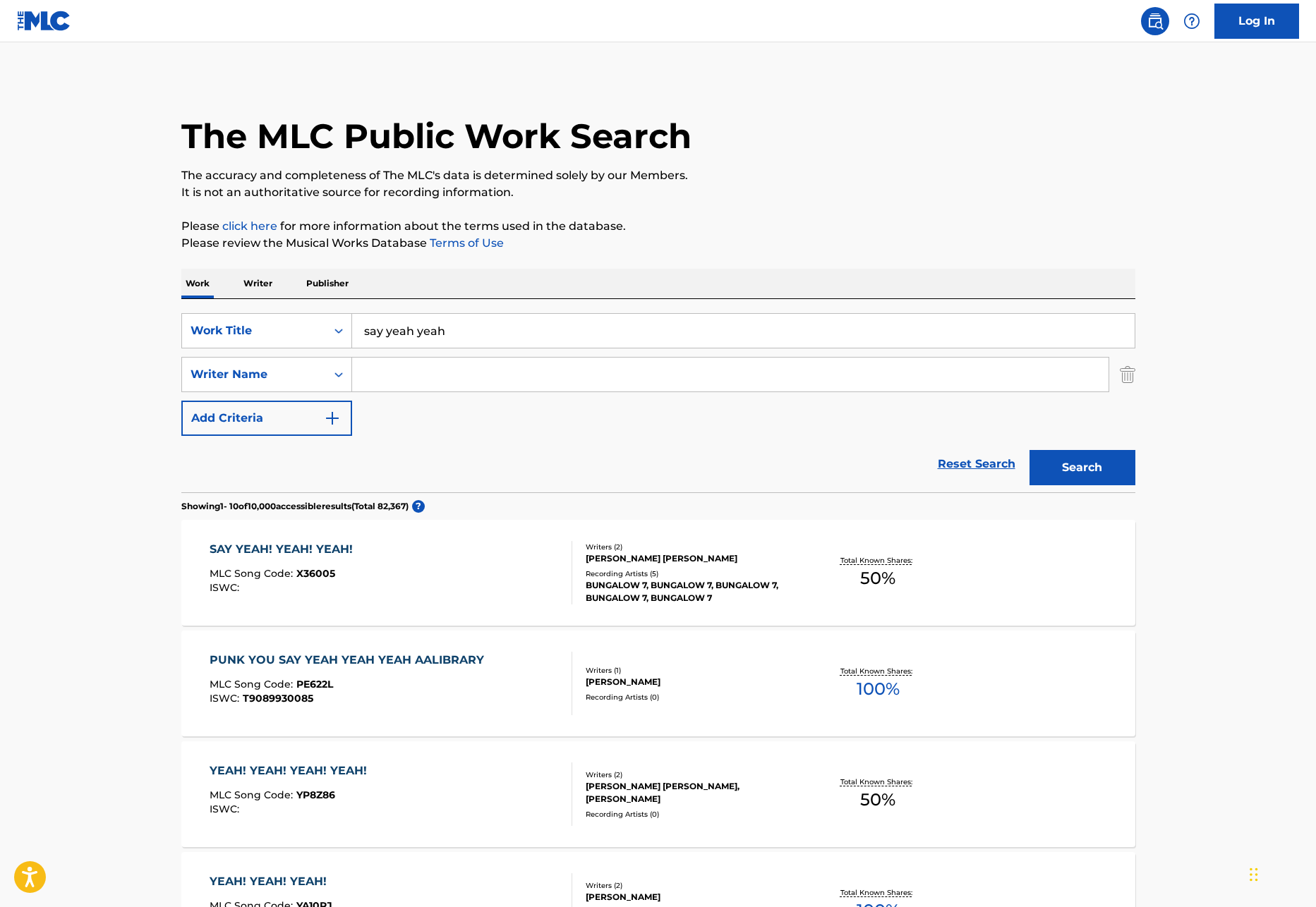
click at [472, 376] on input "Search Form" at bounding box center [730, 374] width 756 height 34
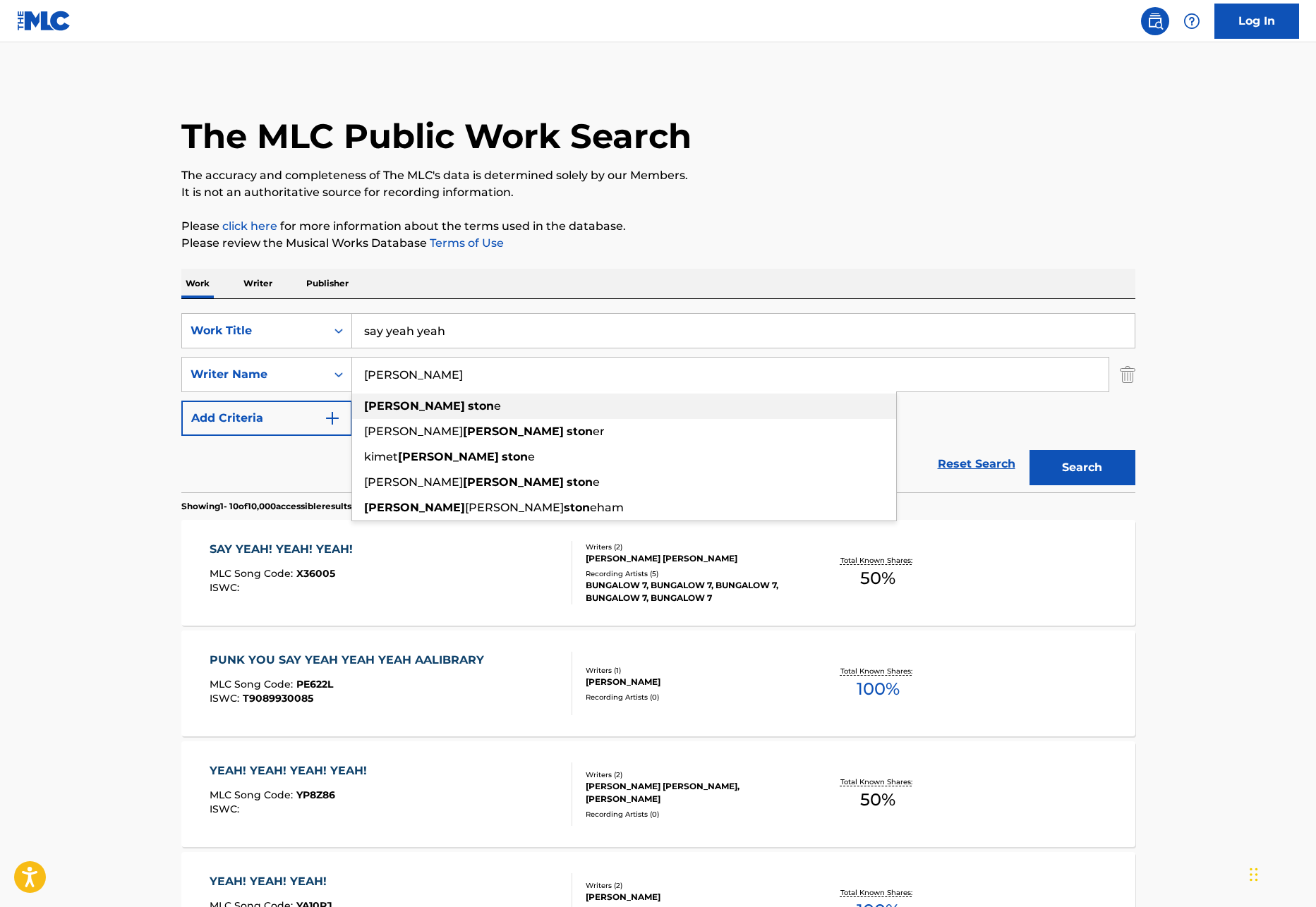
click at [494, 407] on span "e" at bounding box center [497, 406] width 7 height 14
type input "[PERSON_NAME]"
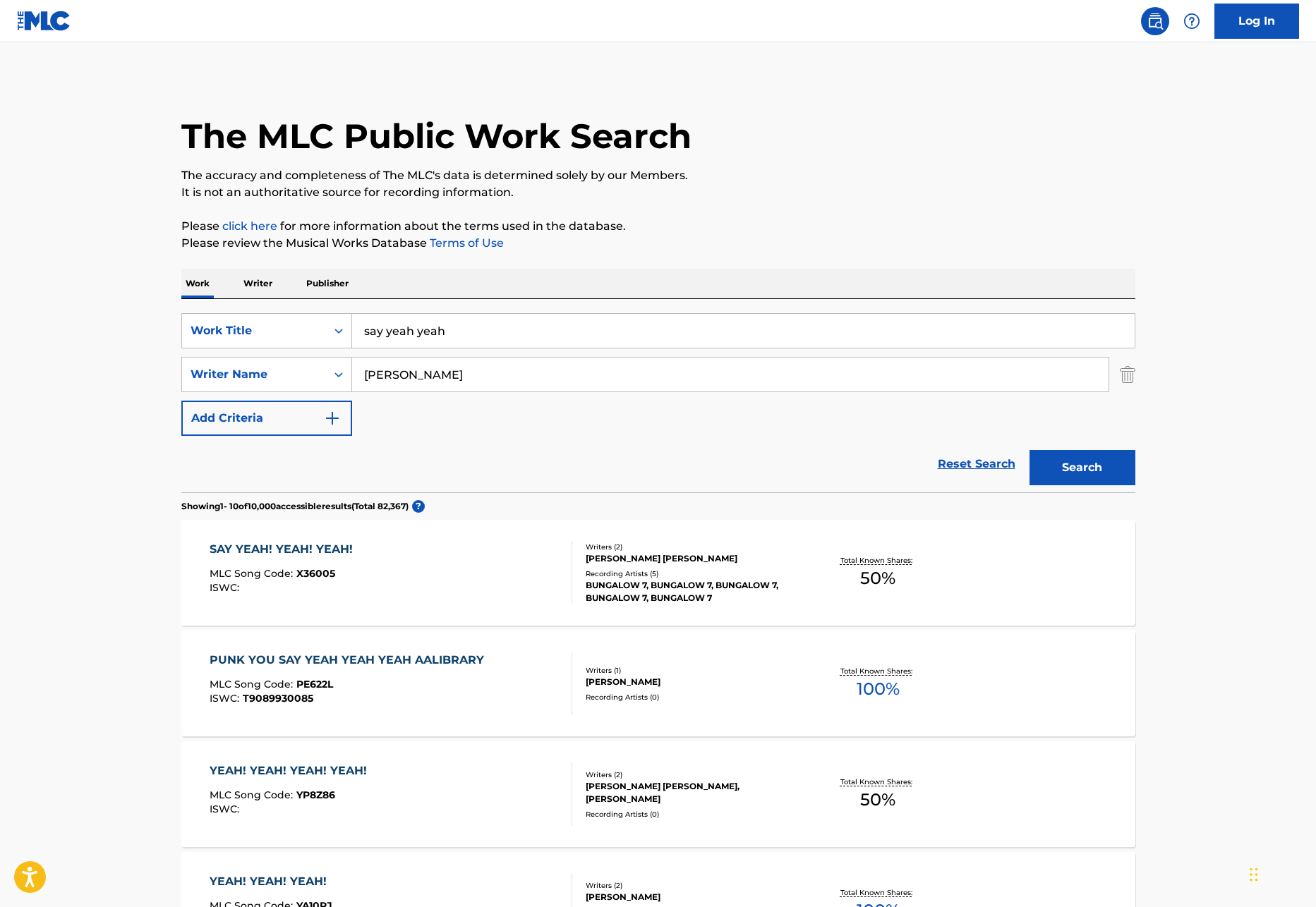
click at [1071, 456] on button "Search" at bounding box center [1082, 467] width 106 height 35
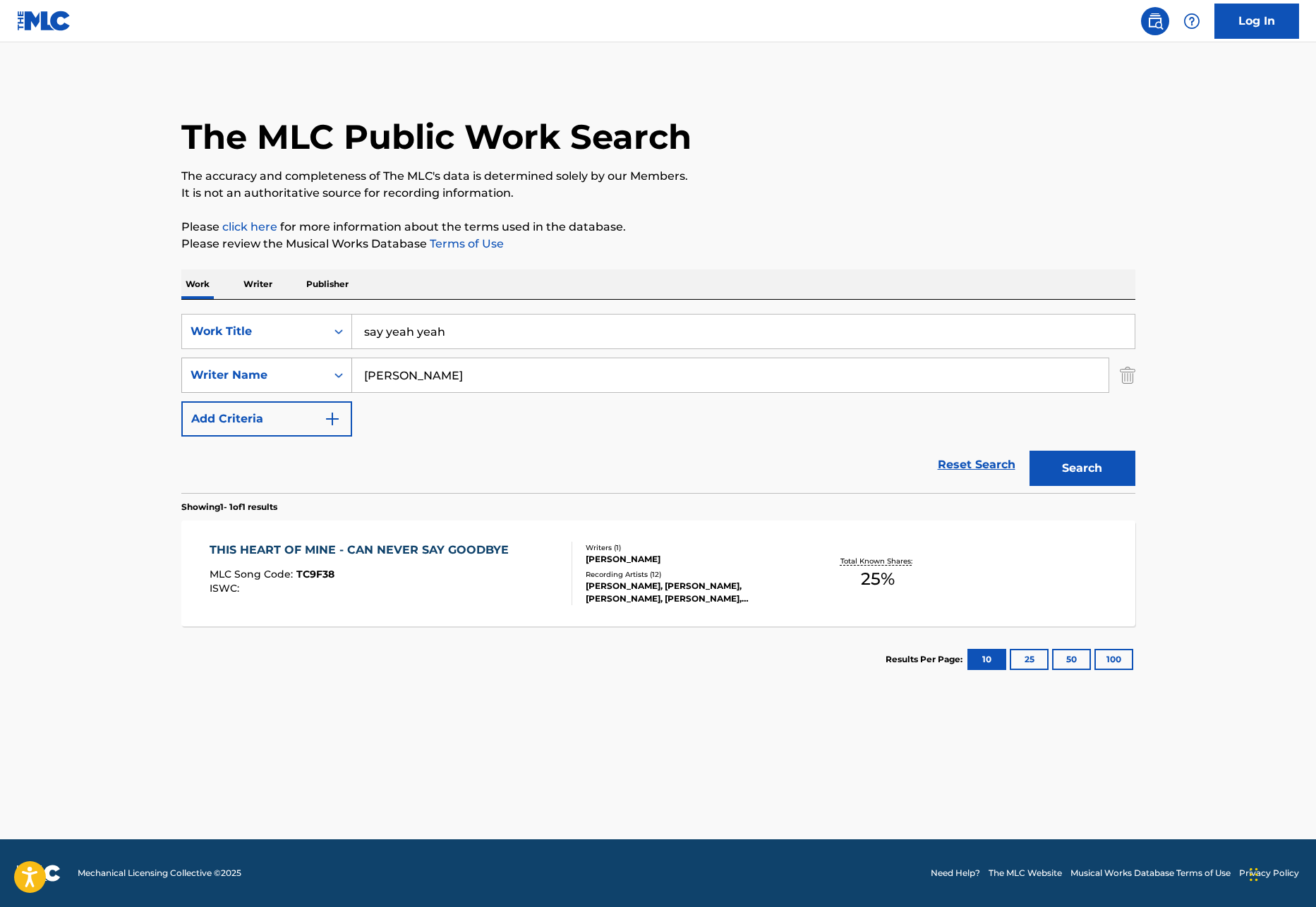
drag, startPoint x: 453, startPoint y: 378, endPoint x: 350, endPoint y: 373, distance: 103.1
click at [350, 373] on div "SearchWithCriteria0411a2e2-ae65-44e1-934d-20c1a65eae97 Writer Name [PERSON_NAME]" at bounding box center [658, 375] width 954 height 35
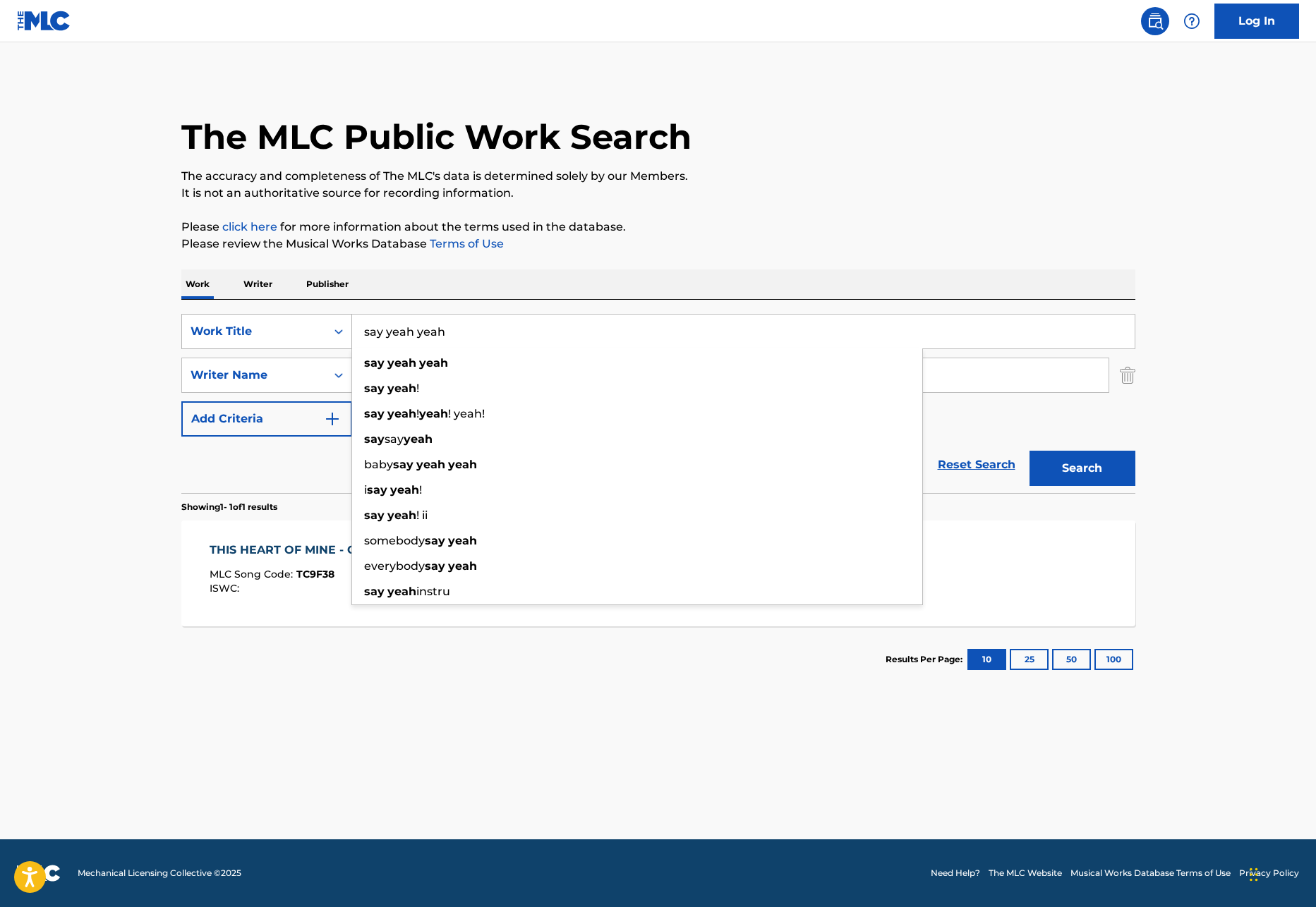
drag, startPoint x: 461, startPoint y: 332, endPoint x: 293, endPoint y: 324, distance: 168.2
click at [292, 324] on div "SearchWithCriteria8b4530eb-1d99-4c2b-9125-9a70526854fb Work Title say yeah yeah…" at bounding box center [658, 331] width 954 height 35
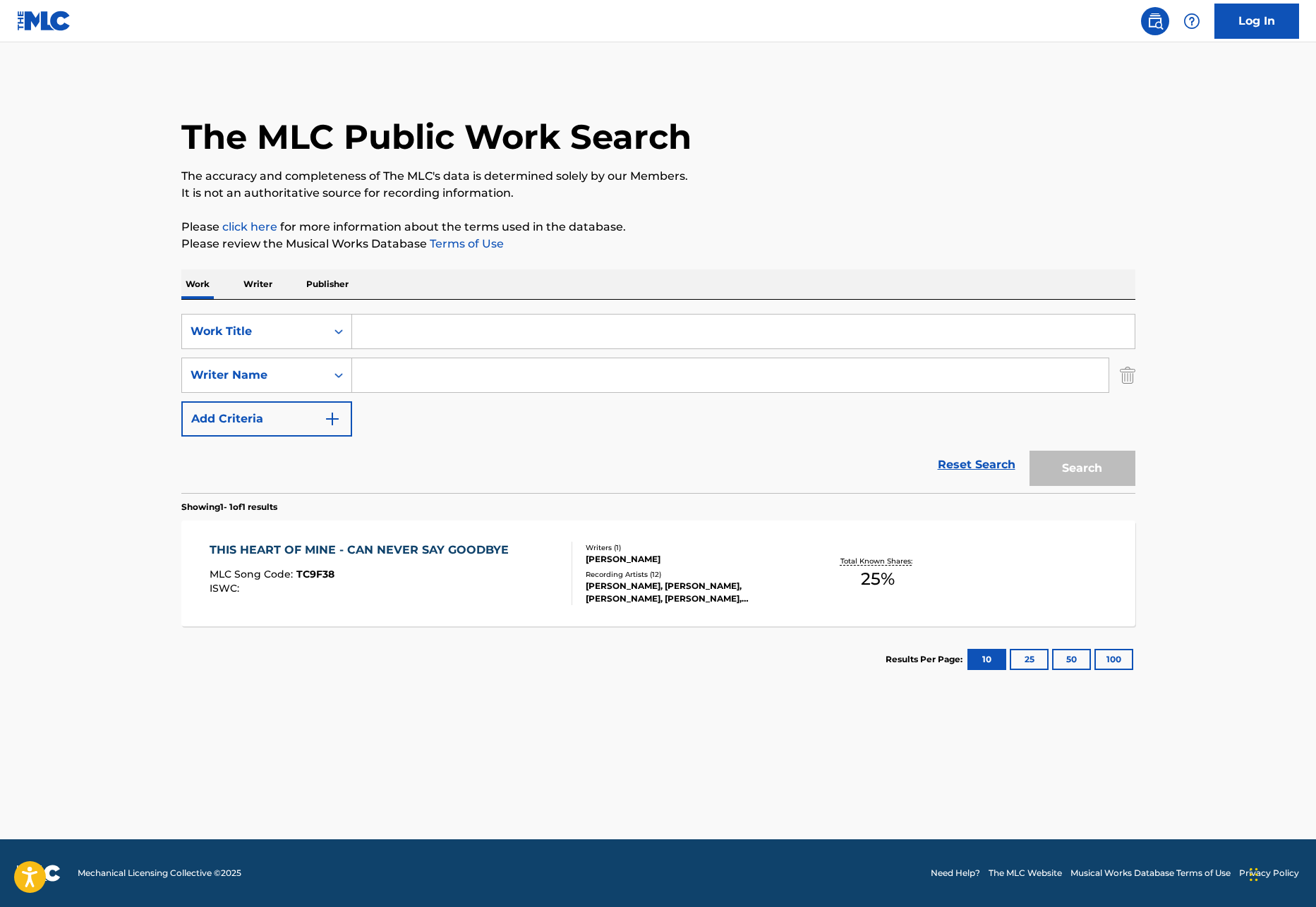
click at [383, 369] on input "Search Form" at bounding box center [730, 375] width 756 height 34
click at [608, 554] on div "[PERSON_NAME]" at bounding box center [691, 559] width 213 height 13
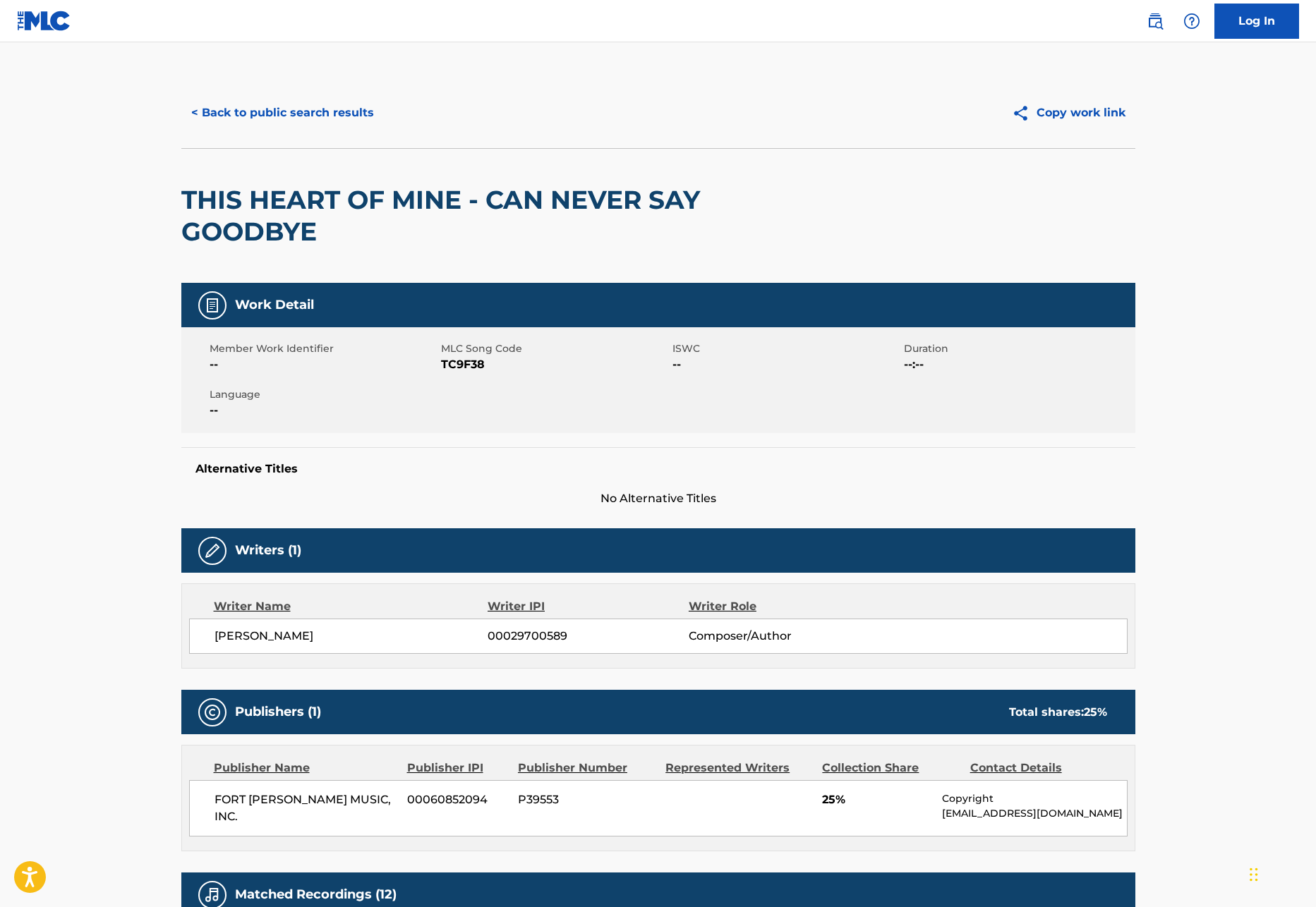
click at [214, 111] on button "< Back to public search results" at bounding box center [282, 113] width 202 height 35
